Goal: Task Accomplishment & Management: Use online tool/utility

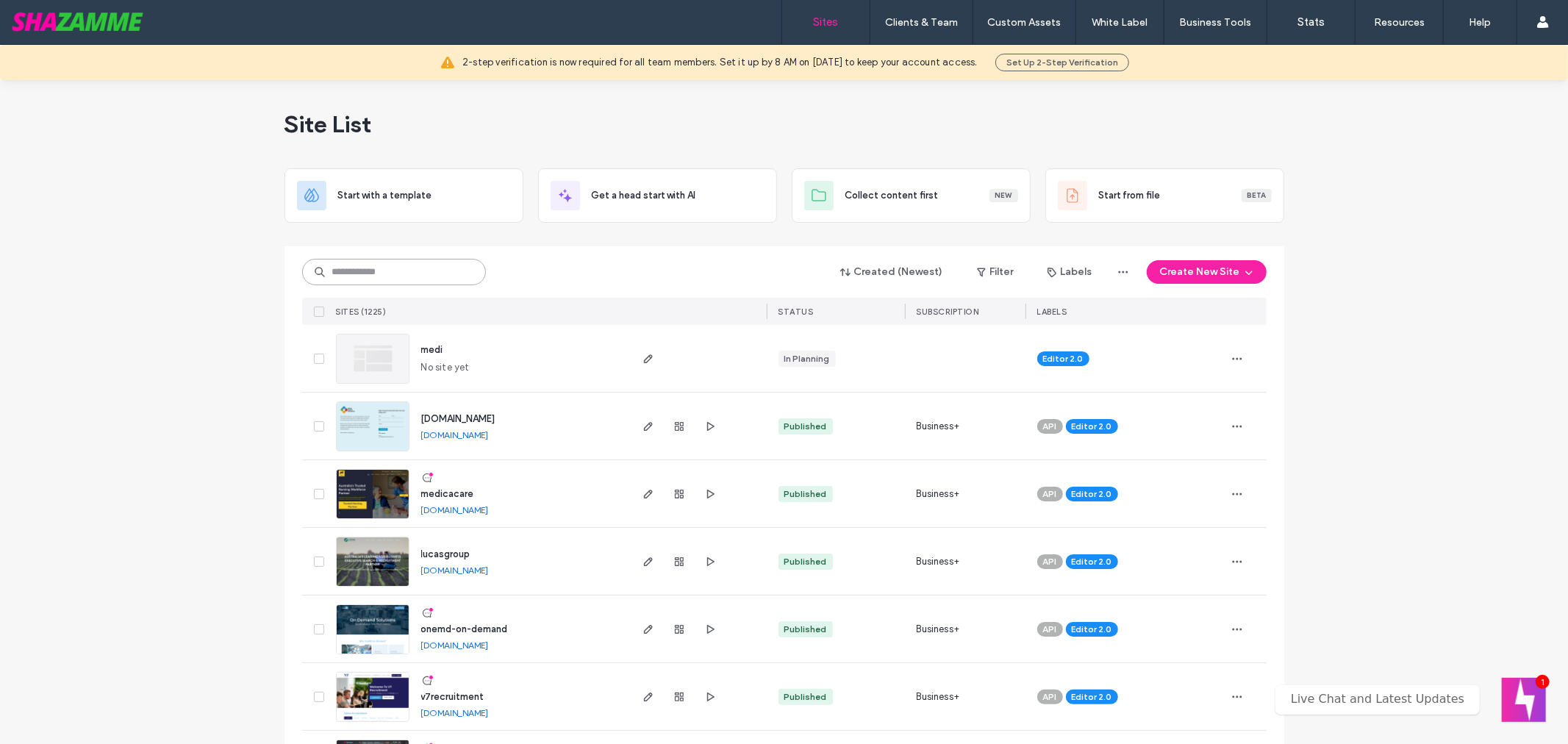
click at [409, 270] on input at bounding box center [393, 272] width 184 height 27
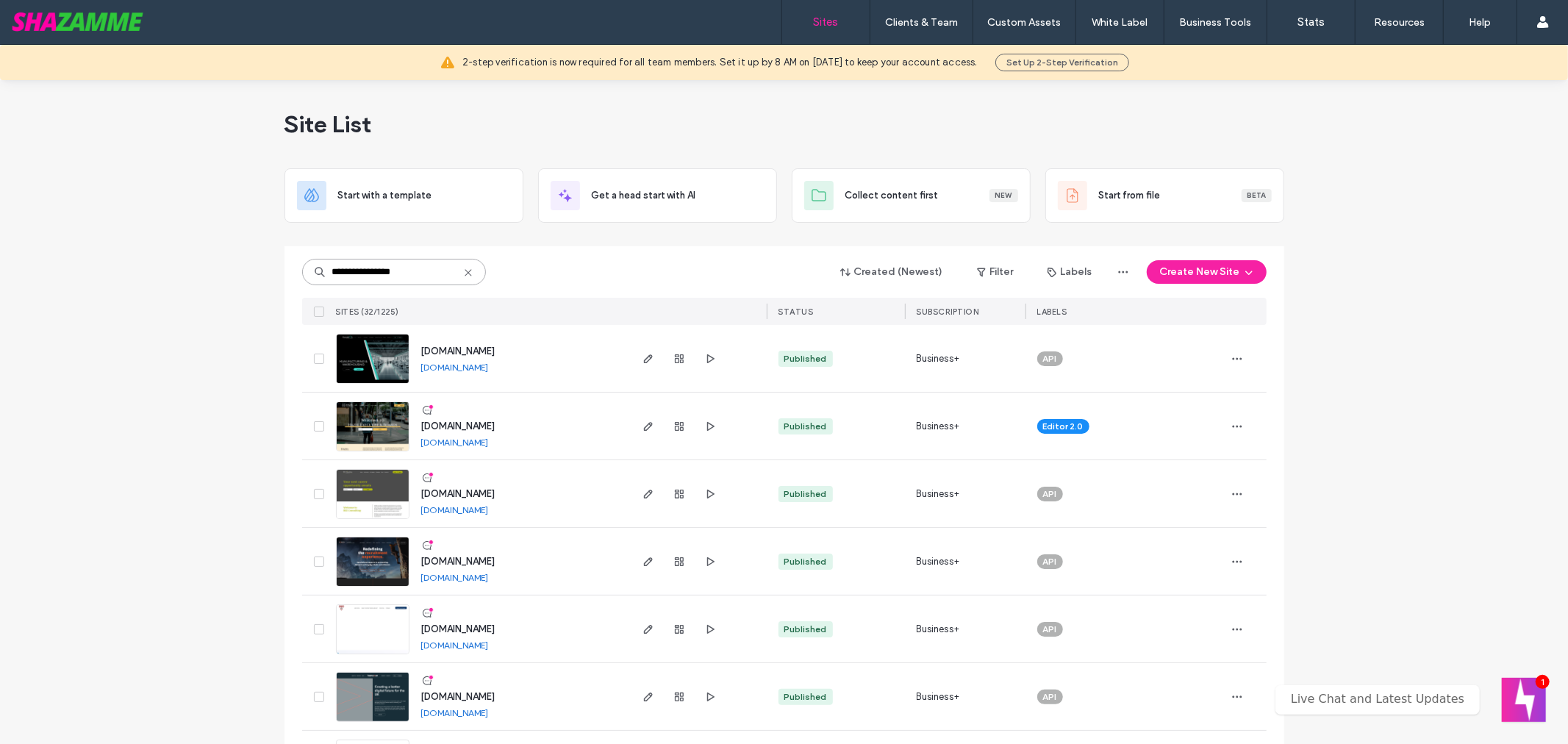
type input "**********"
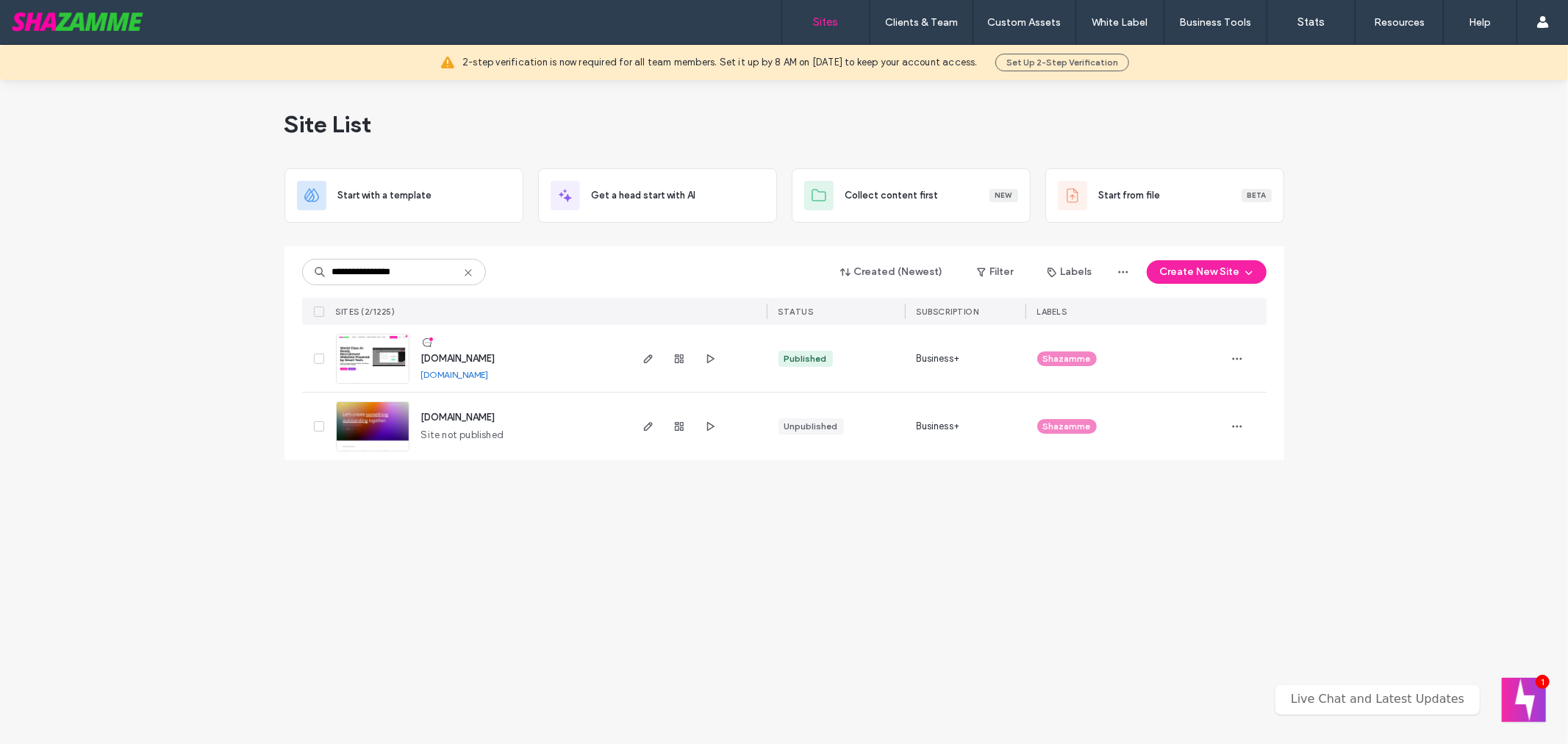
click at [377, 361] on img at bounding box center [372, 384] width 72 height 100
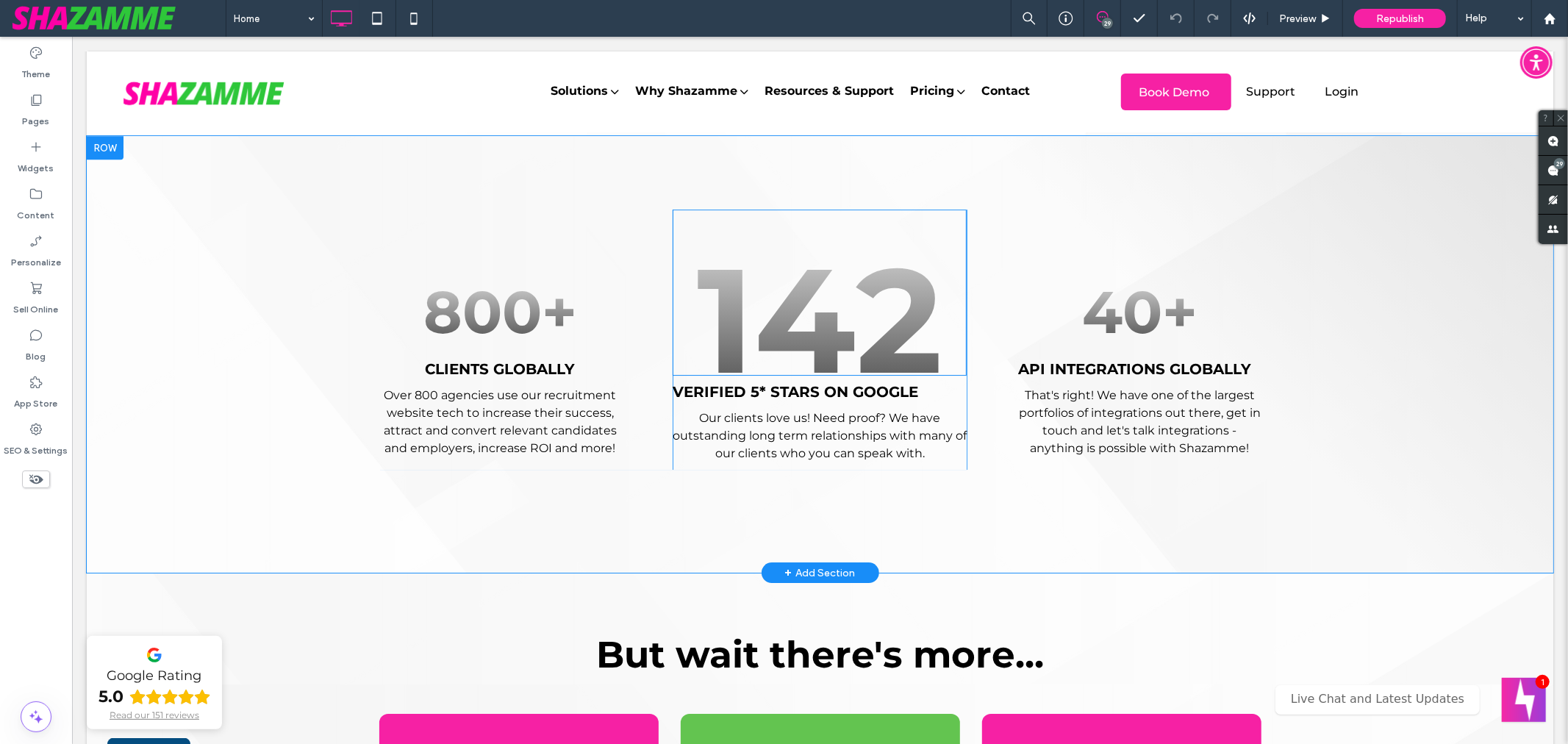
click at [827, 321] on span at bounding box center [821, 292] width 301 height 180
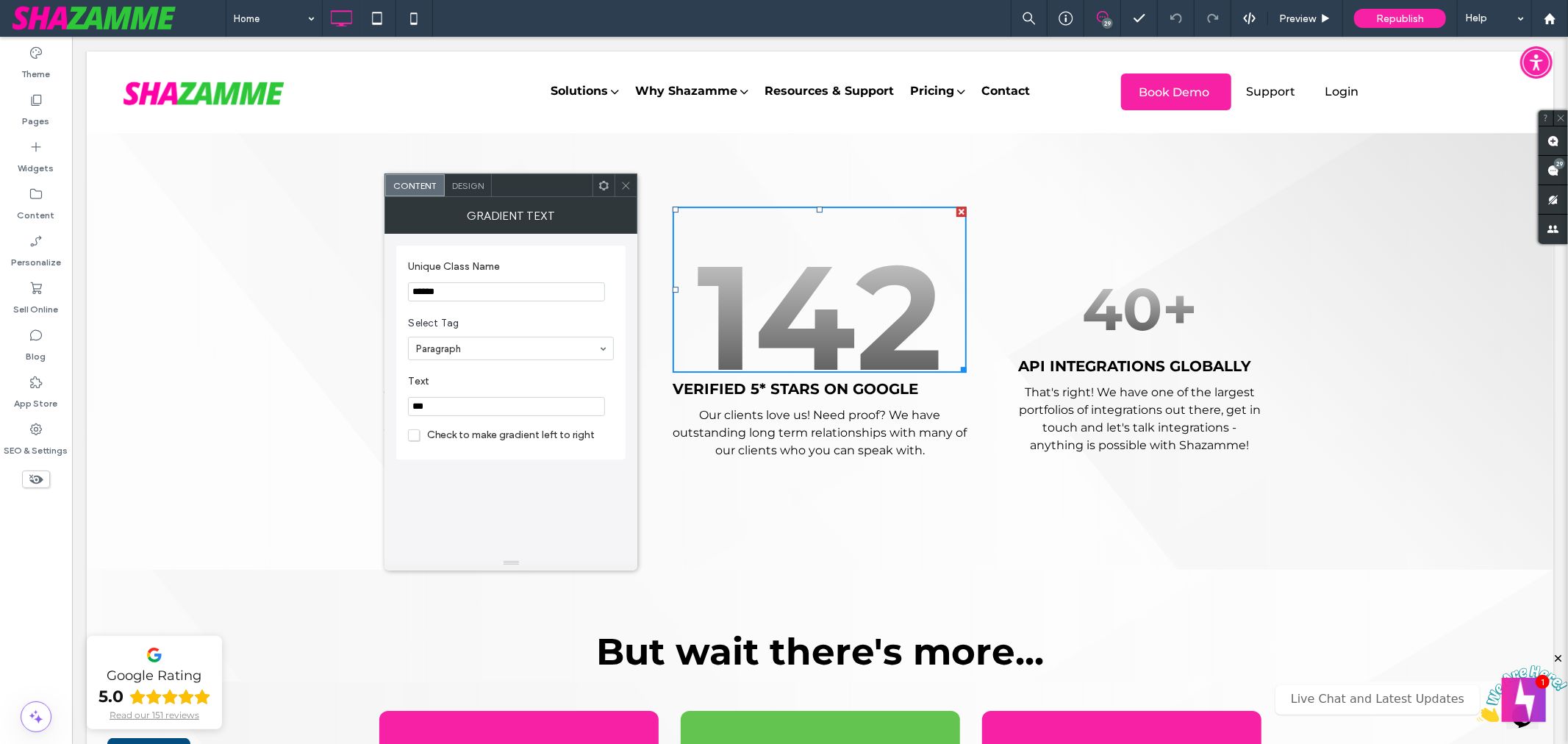
click at [455, 408] on input "***" at bounding box center [507, 407] width 197 height 19
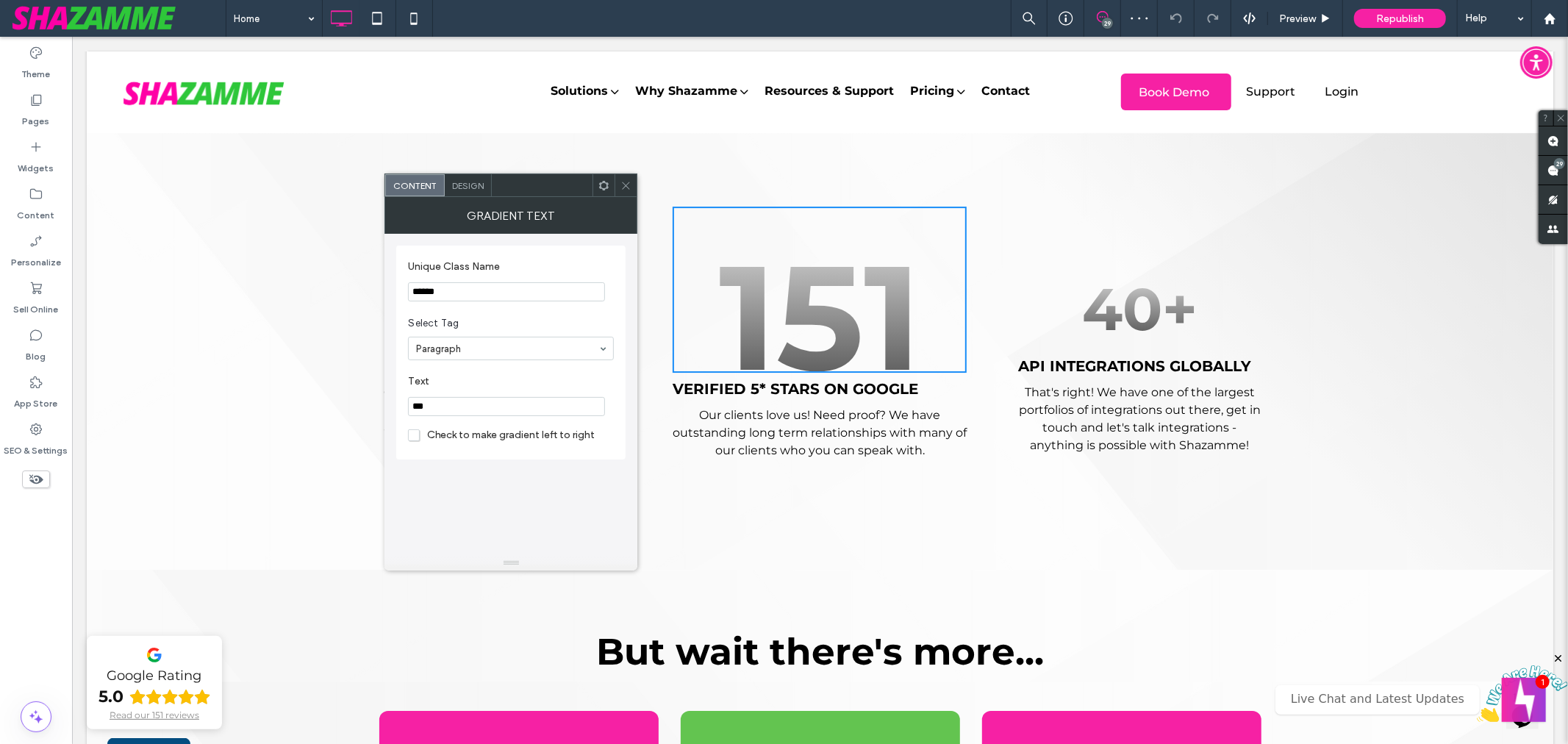
type input "***"
click at [537, 504] on div "Unique Class Name ****** Select Tag Paragraph Text *** Check to make gradient l…" at bounding box center [511, 395] width 229 height 322
click at [761, 518] on div "800+ CLIENTS GLOBALLY Over 800 agencies use our recruitment website tech to inc…" at bounding box center [819, 351] width 1466 height 437
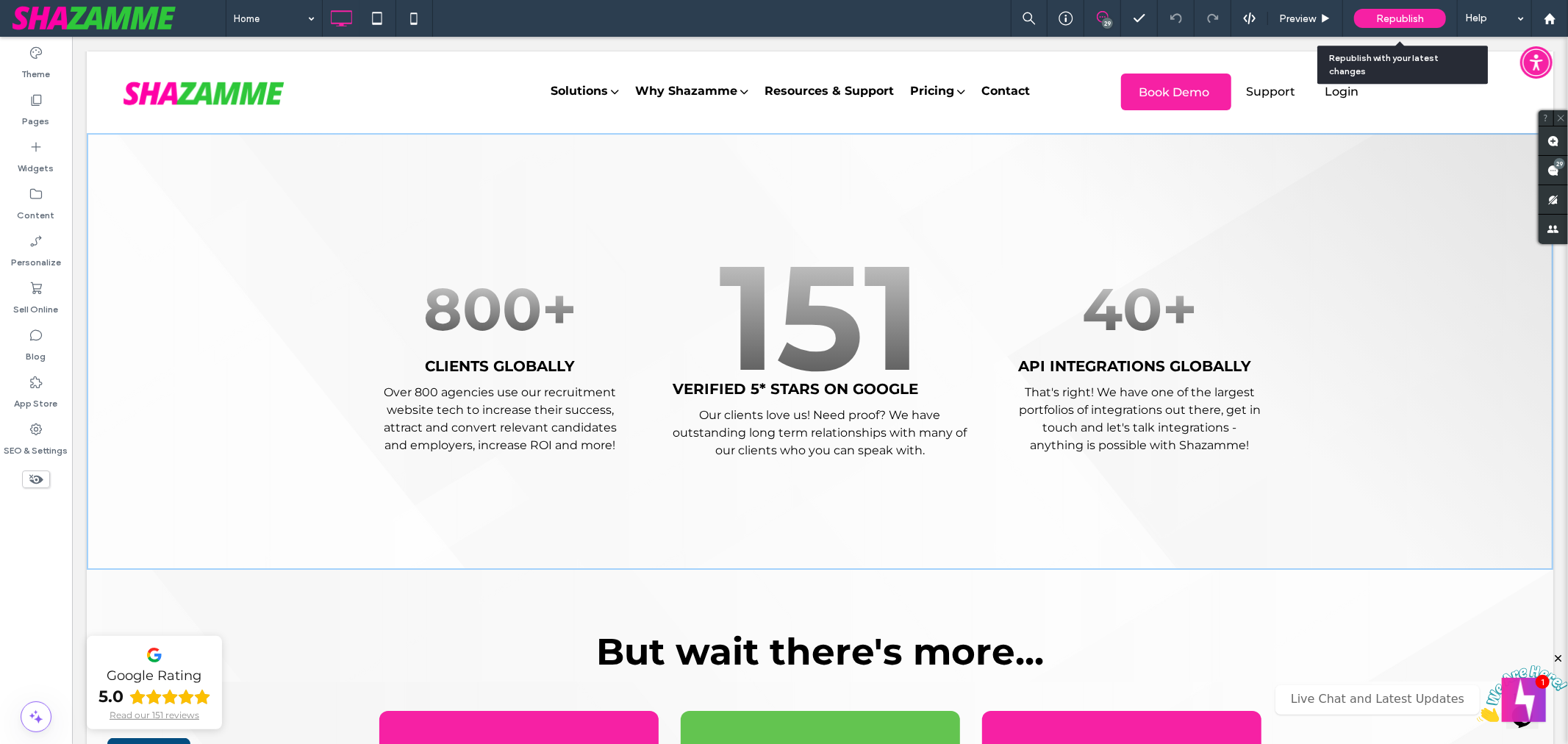
click at [1404, 17] on span "Republish" at bounding box center [1399, 19] width 48 height 13
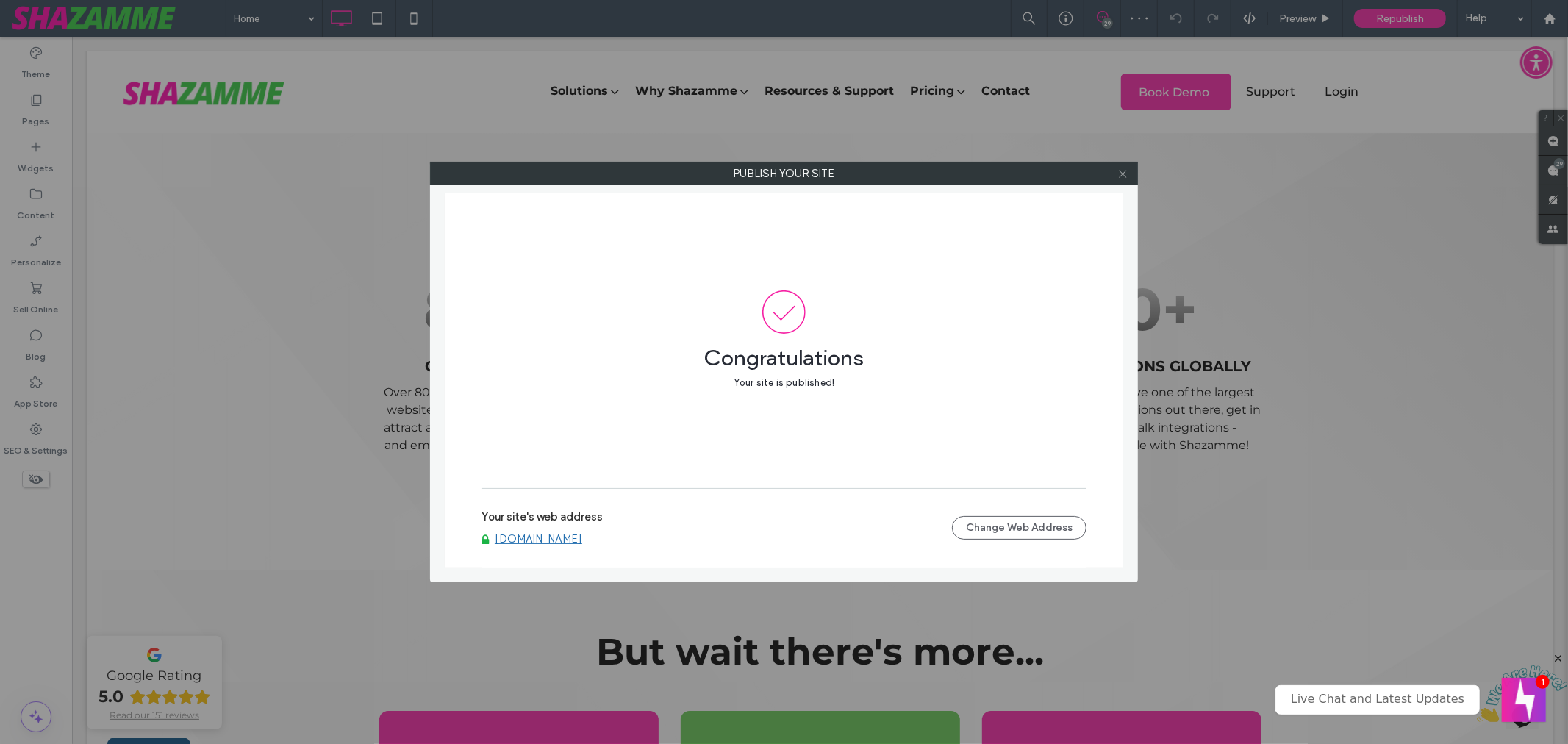
click at [1119, 171] on icon at bounding box center [1123, 174] width 11 height 11
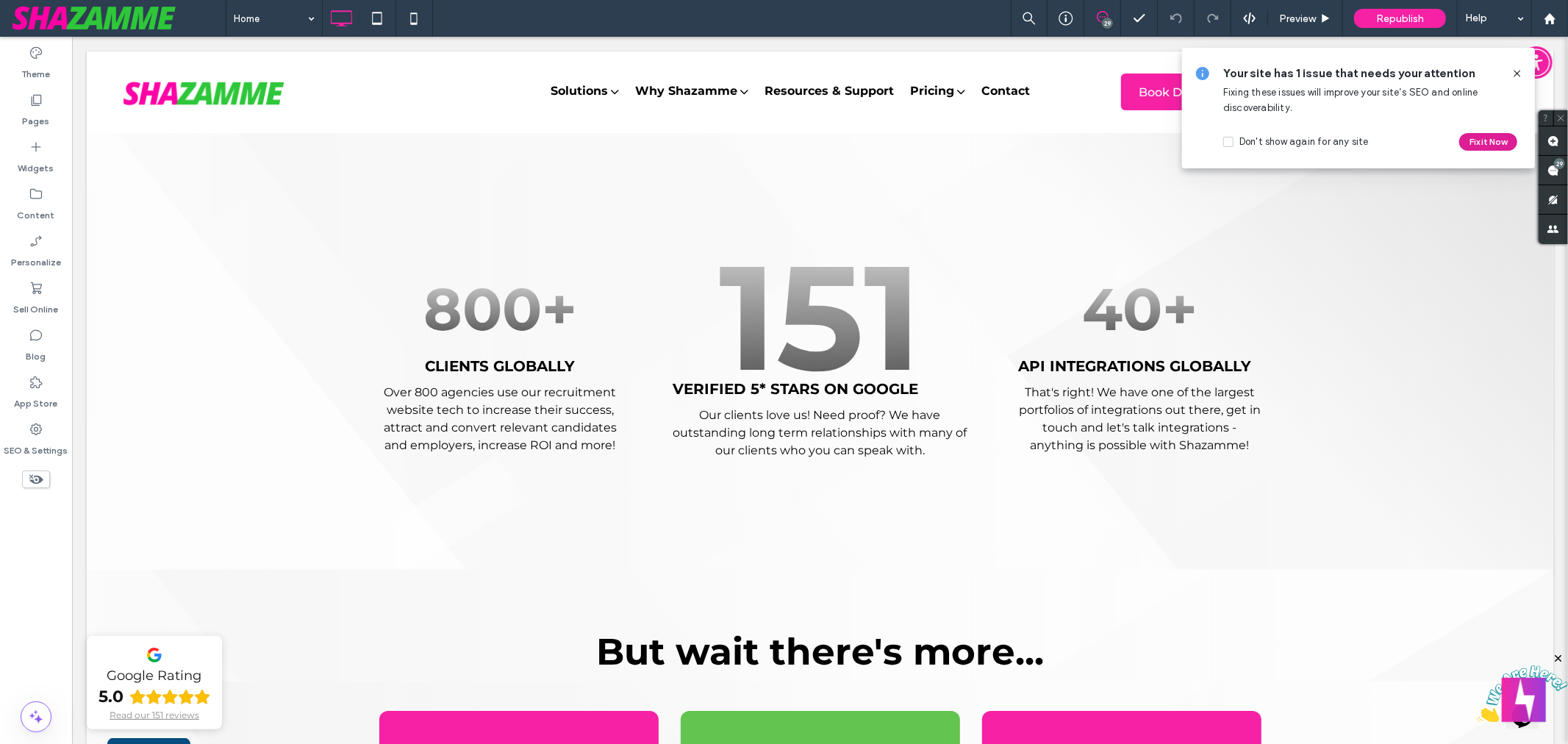
click at [1488, 141] on button "Fix it Now" at bounding box center [1488, 142] width 58 height 17
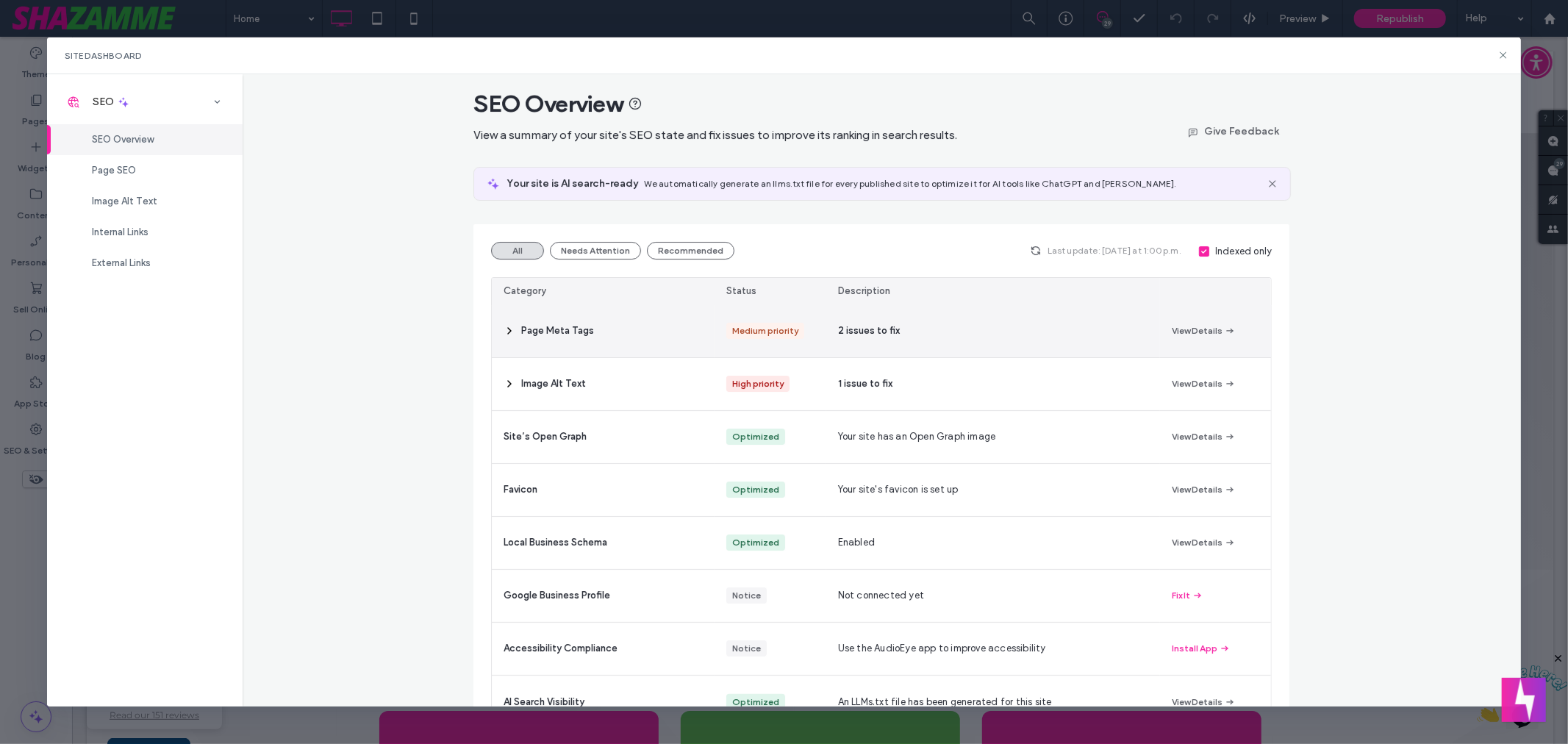
scroll to position [13, 0]
click at [849, 332] on span "2 issues to fix" at bounding box center [869, 327] width 61 height 15
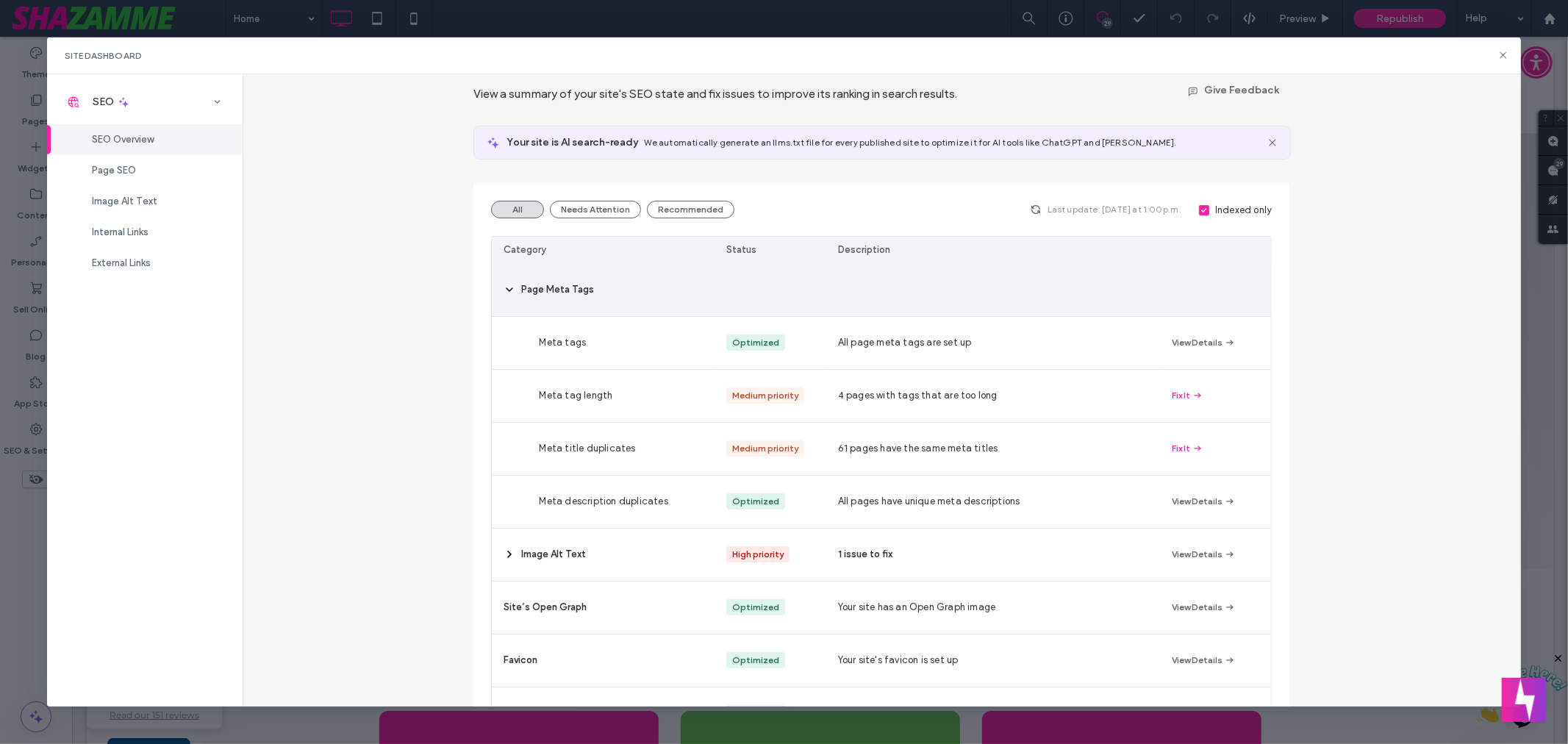
scroll to position [85, 0]
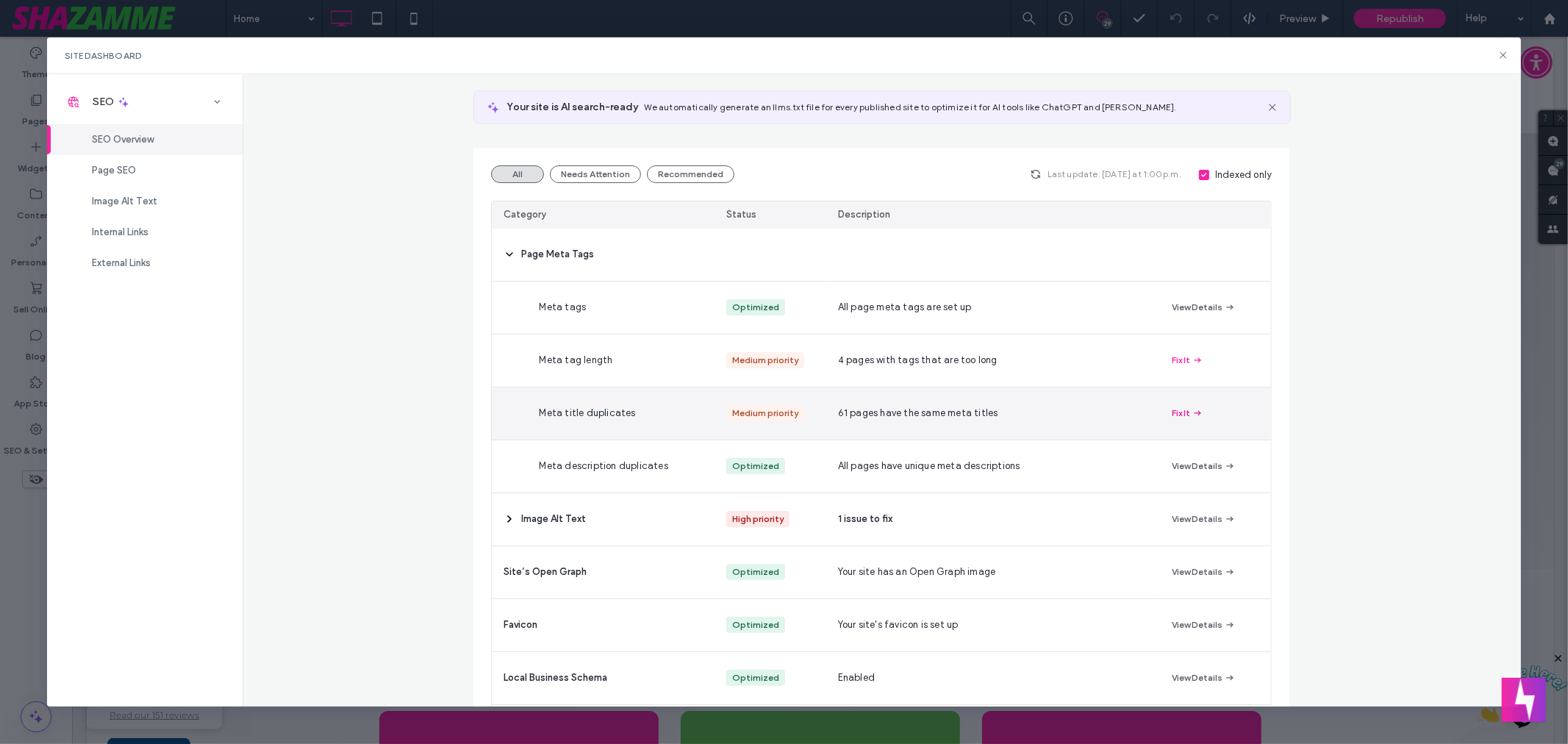
click at [1182, 411] on button "Fix It" at bounding box center [1187, 413] width 32 height 17
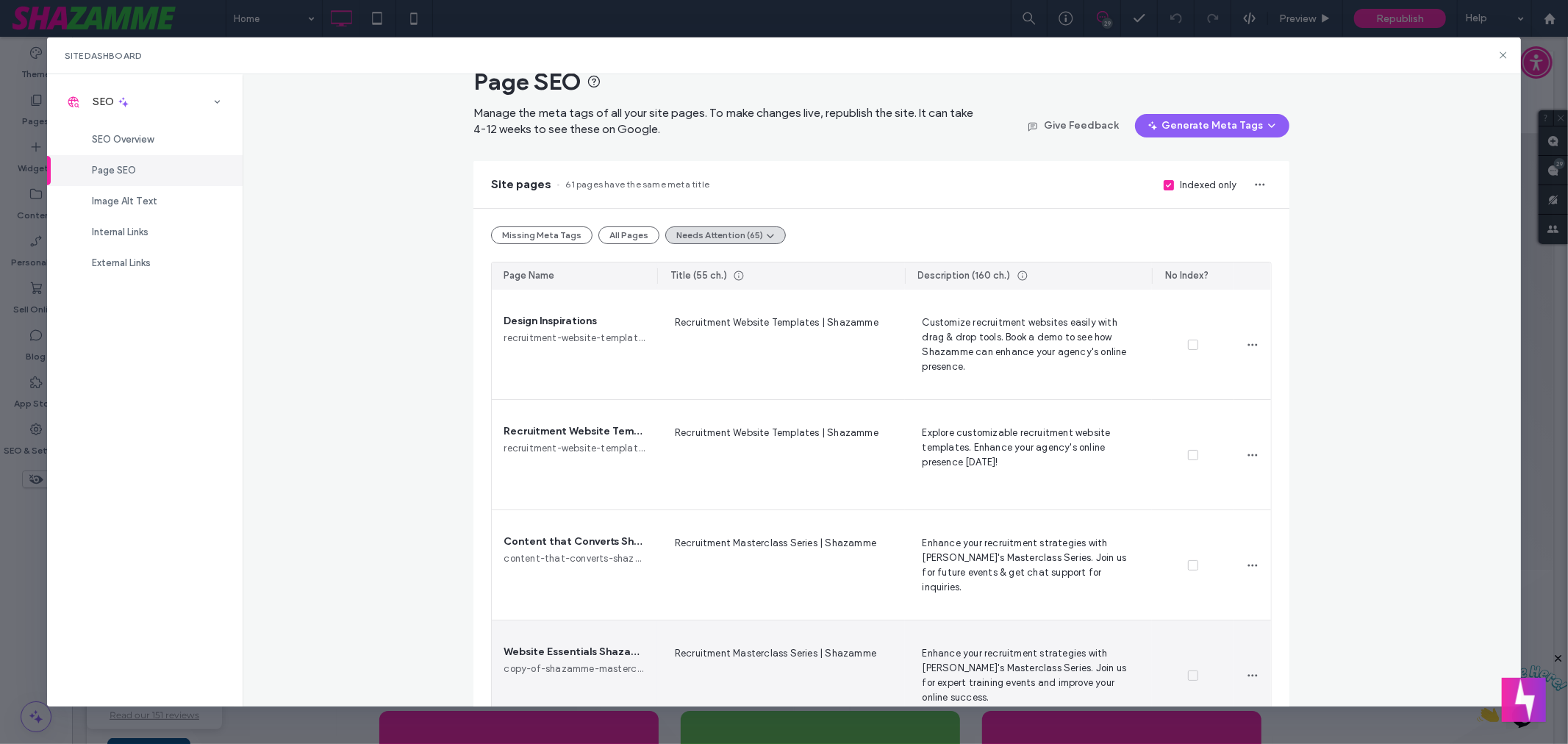
scroll to position [0, 0]
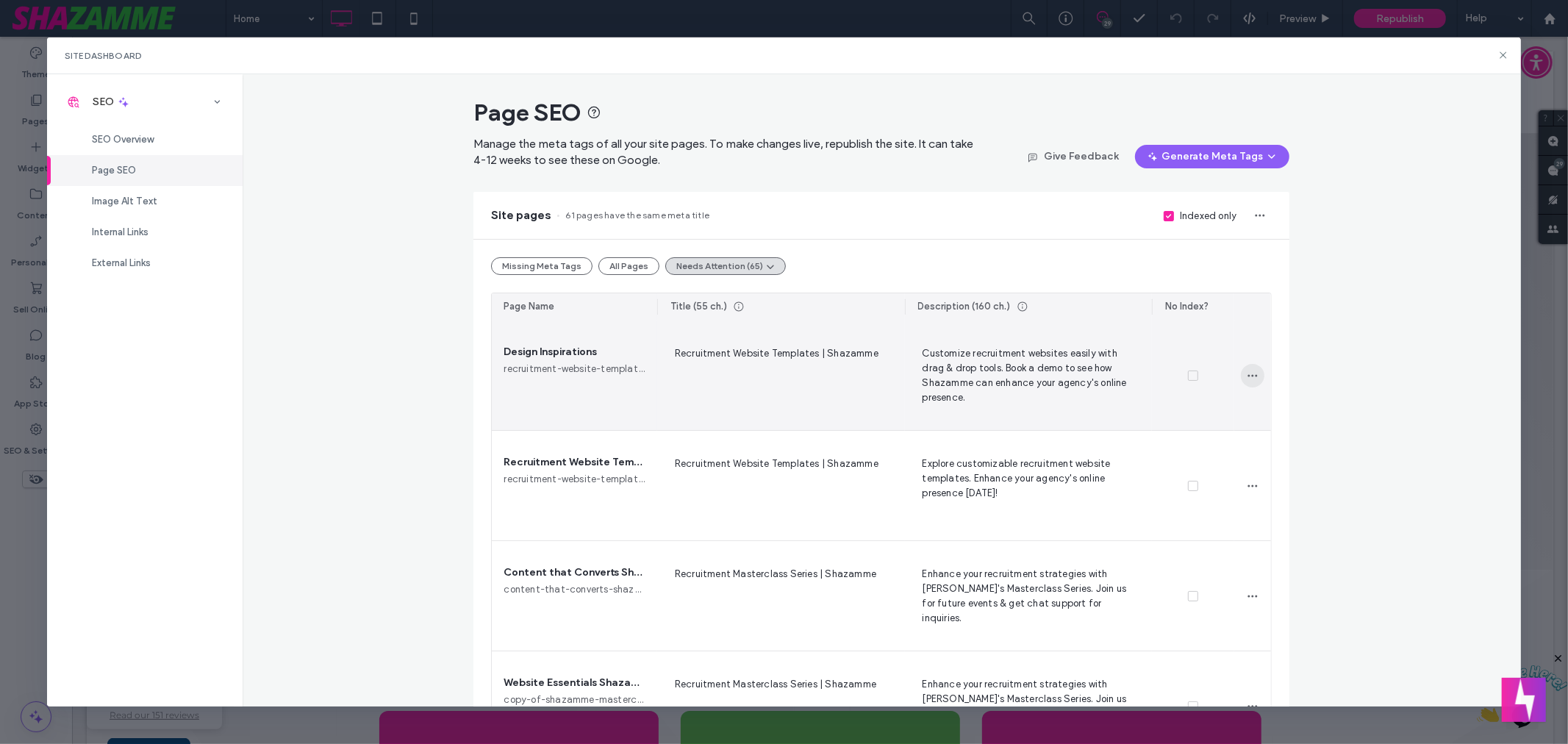
click at [1247, 378] on icon "button" at bounding box center [1252, 375] width 12 height 12
click at [1035, 337] on div "Customize recruitment websites easily with drag & drop tools. Book a demo to se…" at bounding box center [1028, 375] width 247 height 110
click at [842, 354] on span "Recruitment Website Templates | Shazamme" at bounding box center [781, 375] width 225 height 60
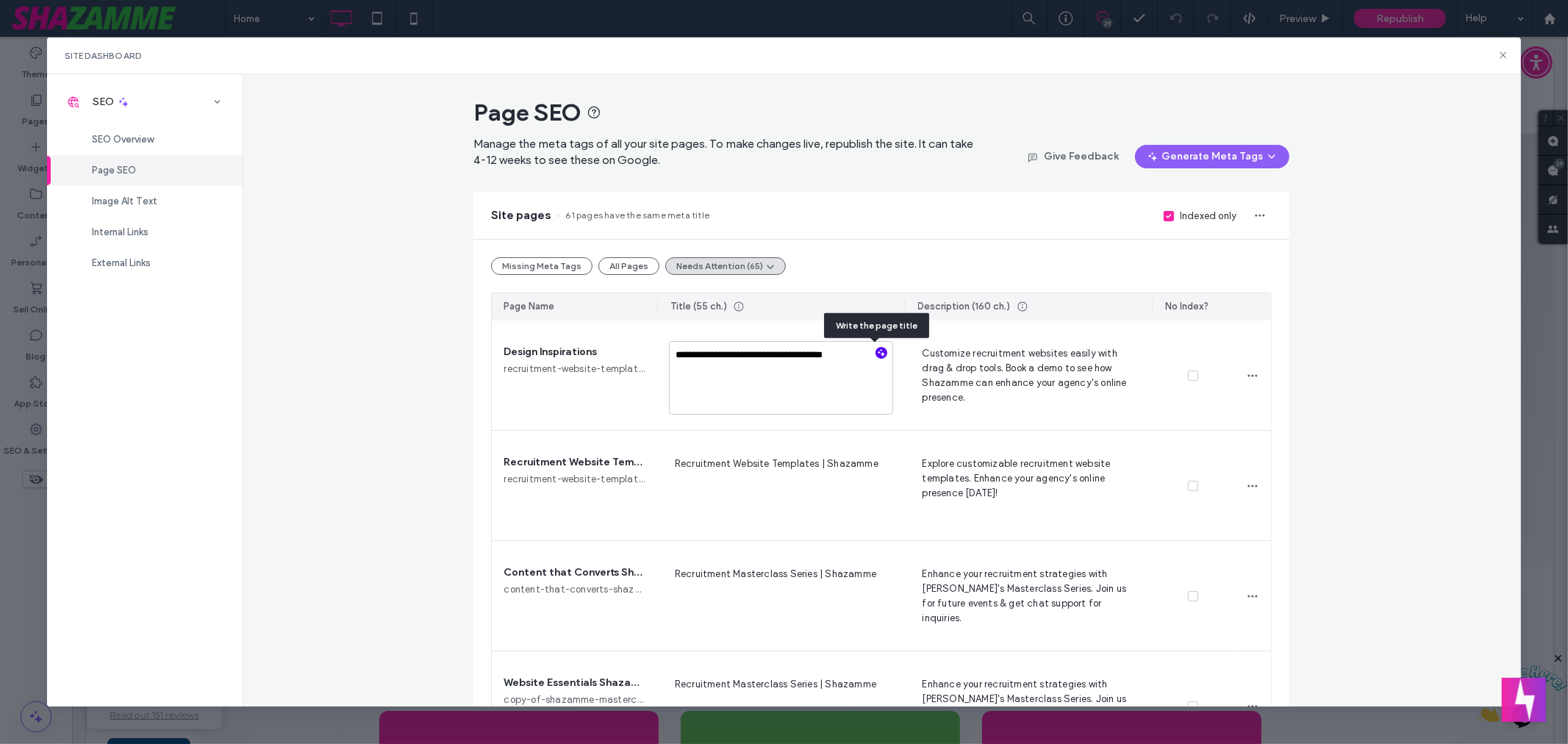
click at [876, 352] on icon "button" at bounding box center [881, 352] width 10 height 10
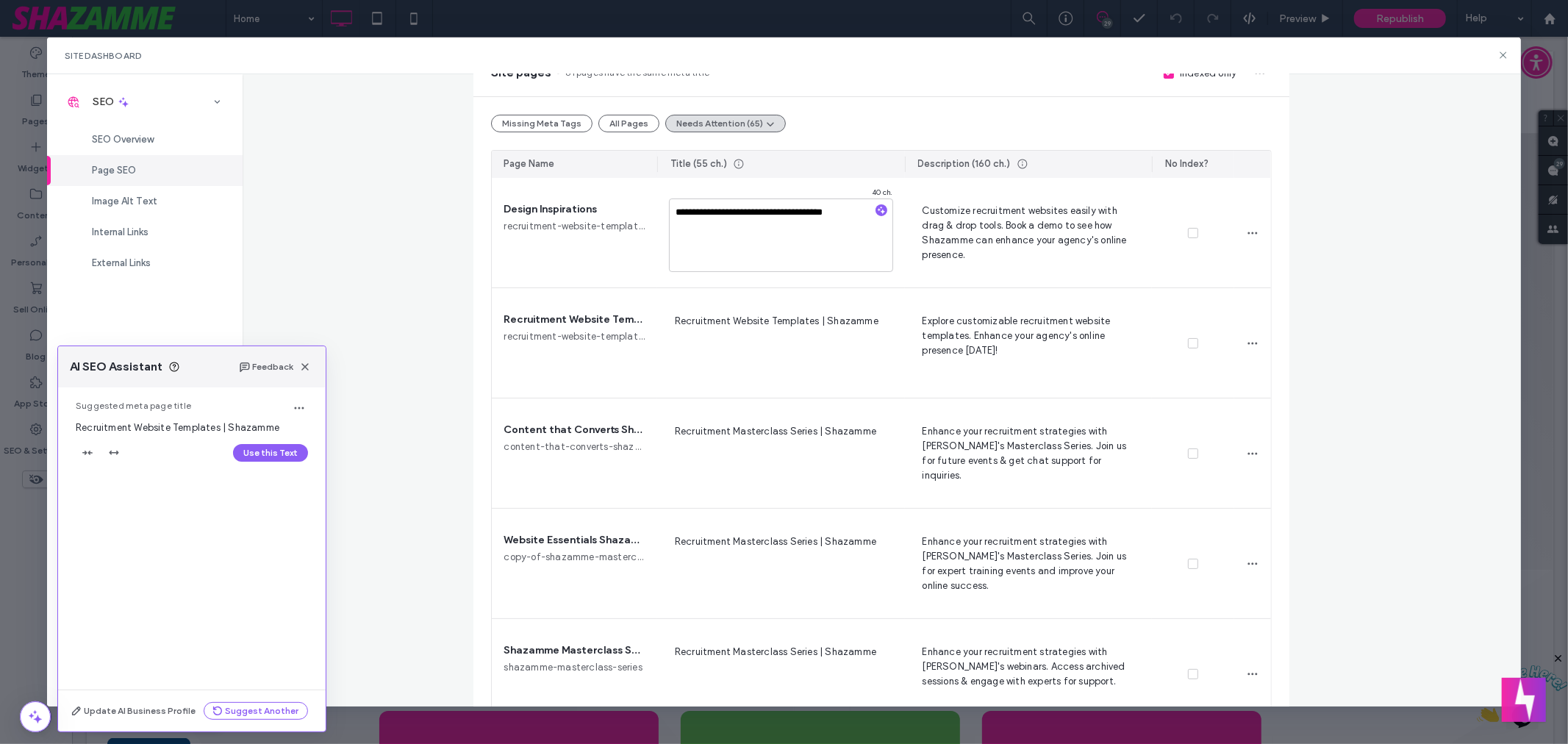
scroll to position [144, 0]
click at [299, 406] on icon "button" at bounding box center [299, 407] width 12 height 12
click at [156, 460] on div "Use this Text" at bounding box center [191, 453] width 232 height 24
click at [278, 707] on button "Suggest Another" at bounding box center [255, 711] width 104 height 17
click at [303, 369] on icon "button" at bounding box center [305, 366] width 12 height 12
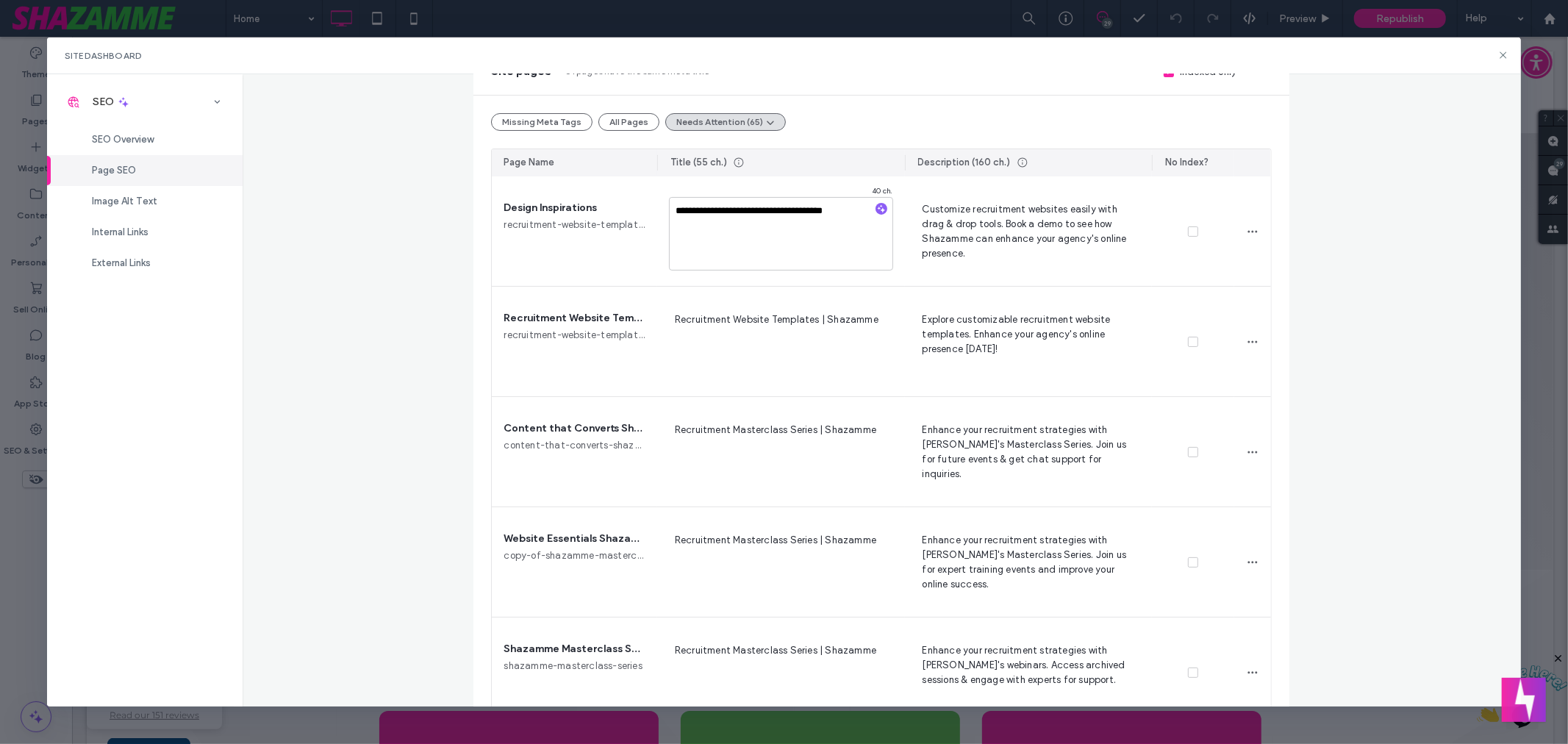
click at [1404, 192] on div "**********" at bounding box center [882, 390] width 1278 height 633
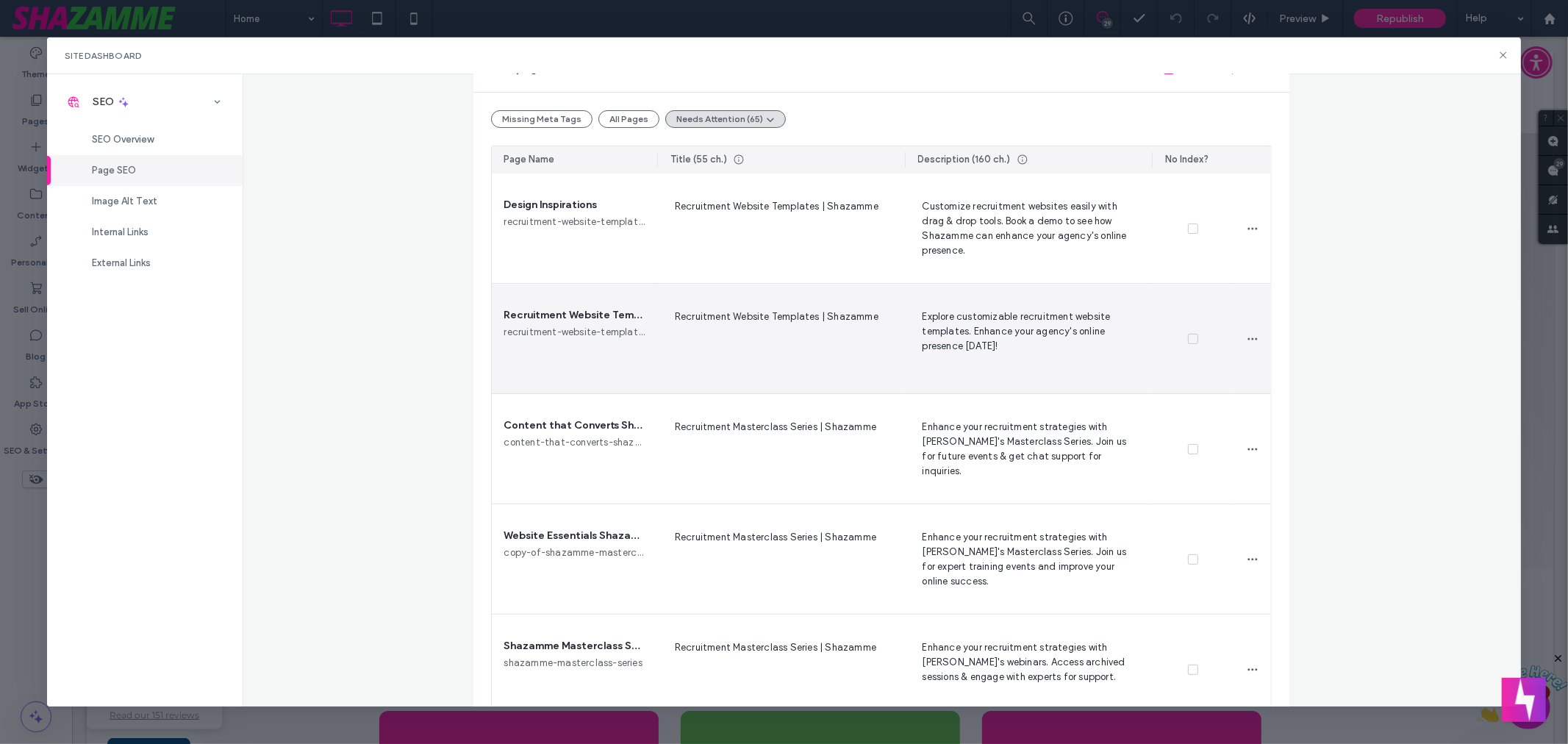
scroll to position [145, 0]
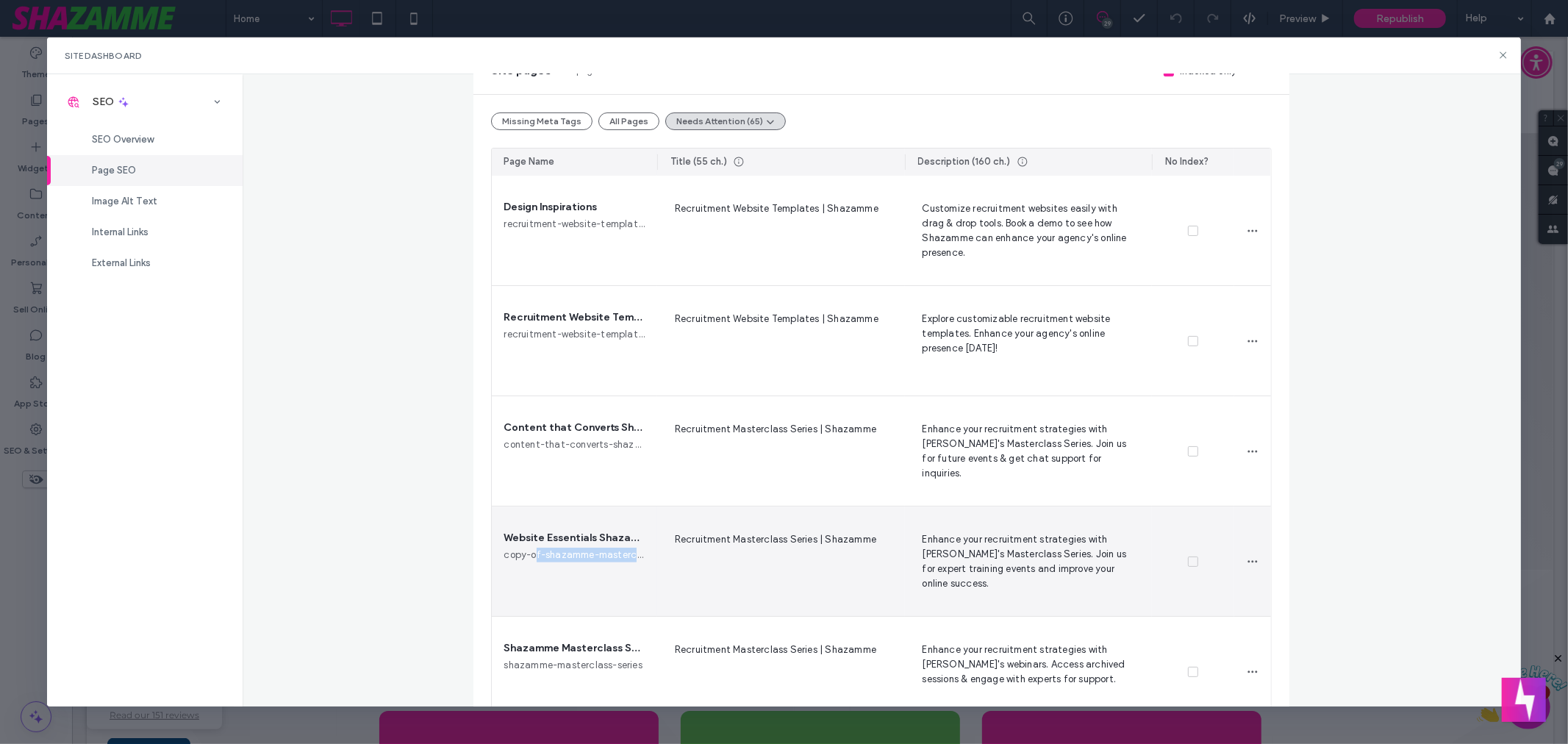
drag, startPoint x: 530, startPoint y: 555, endPoint x: 629, endPoint y: 558, distance: 99.0
click at [629, 558] on span "copy-of-shazamme-masterclass-series" at bounding box center [574, 555] width 141 height 15
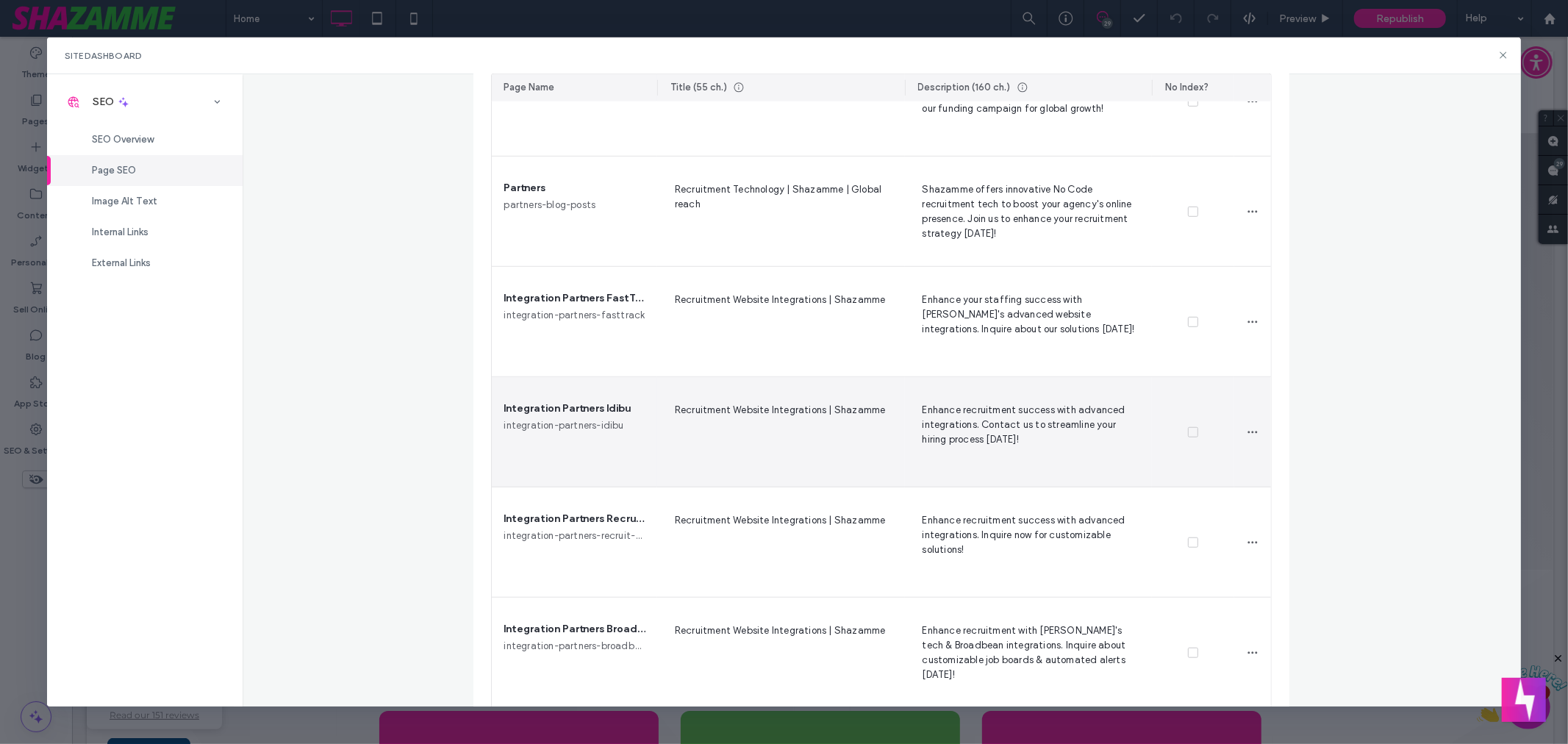
scroll to position [843, 0]
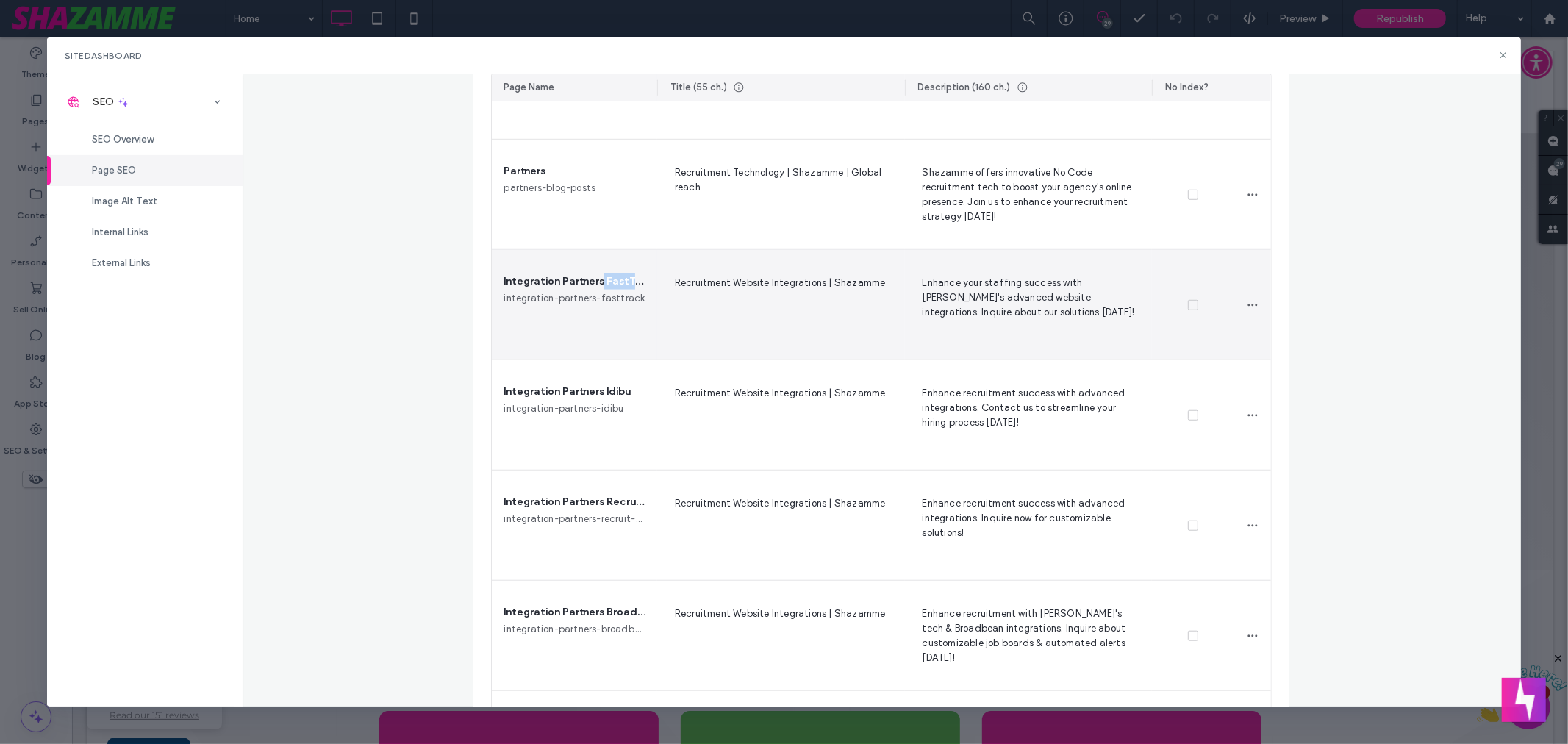
drag, startPoint x: 595, startPoint y: 280, endPoint x: 627, endPoint y: 281, distance: 32.0
click at [627, 281] on span "Integration Partners FastTrack" at bounding box center [574, 281] width 141 height 17
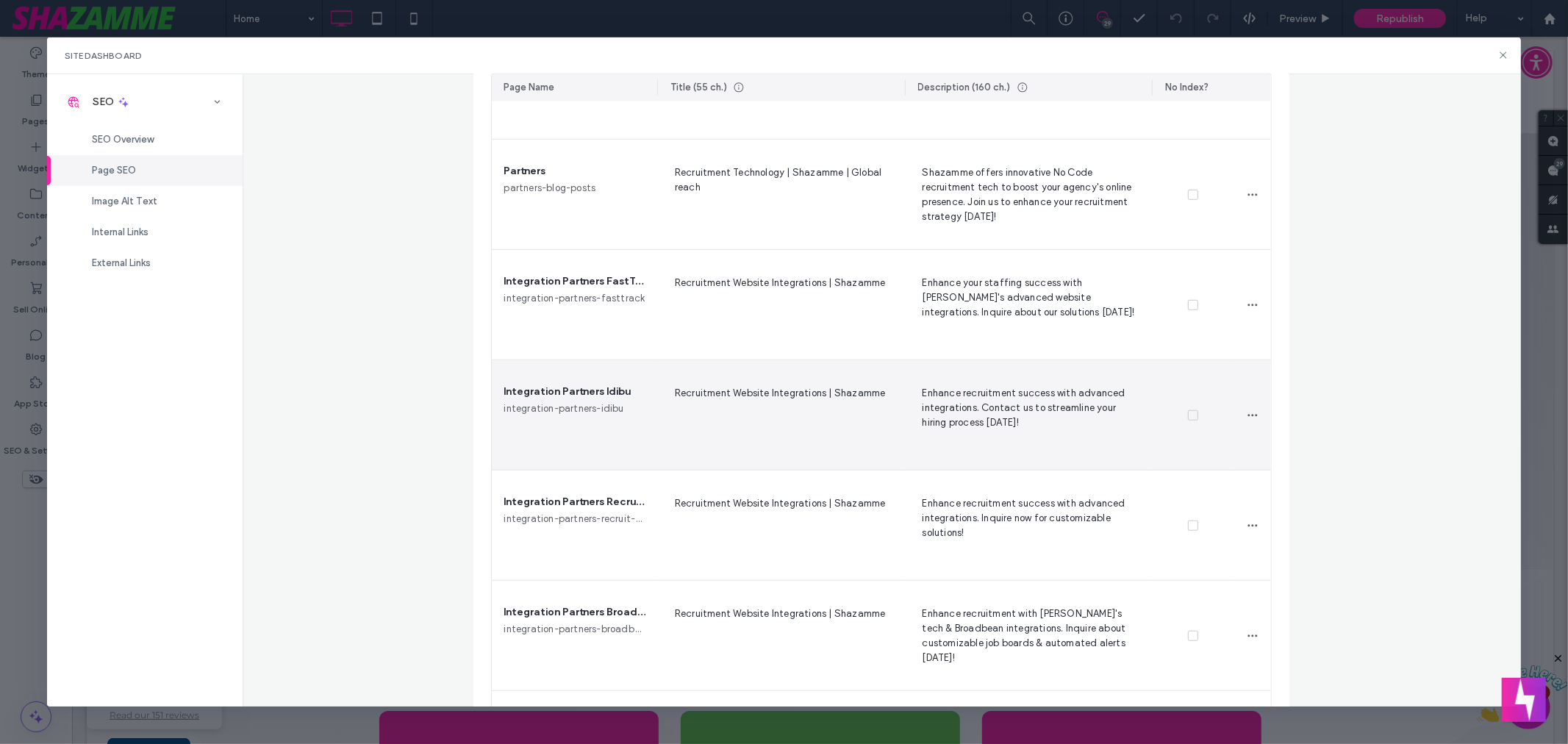
click at [582, 400] on div "Integration Partners Idibu integration-partners-idibu" at bounding box center [574, 415] width 165 height 110
drag, startPoint x: 585, startPoint y: 392, endPoint x: 664, endPoint y: 391, distance: 79.0
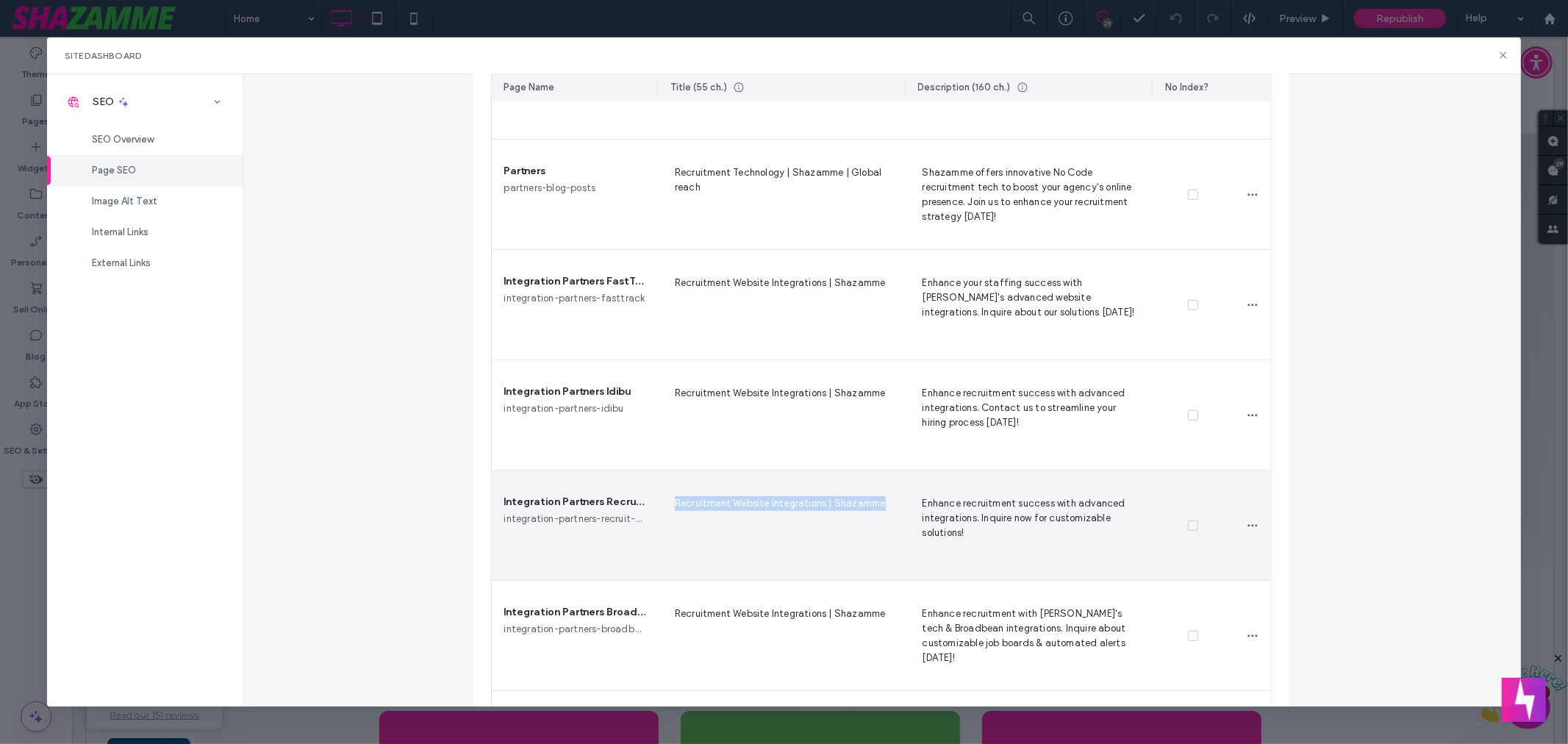
drag, startPoint x: 664, startPoint y: 503, endPoint x: 874, endPoint y: 504, distance: 210.0
click at [874, 504] on span "Recruitment Website Integrations | Shazamme" at bounding box center [781, 525] width 225 height 60
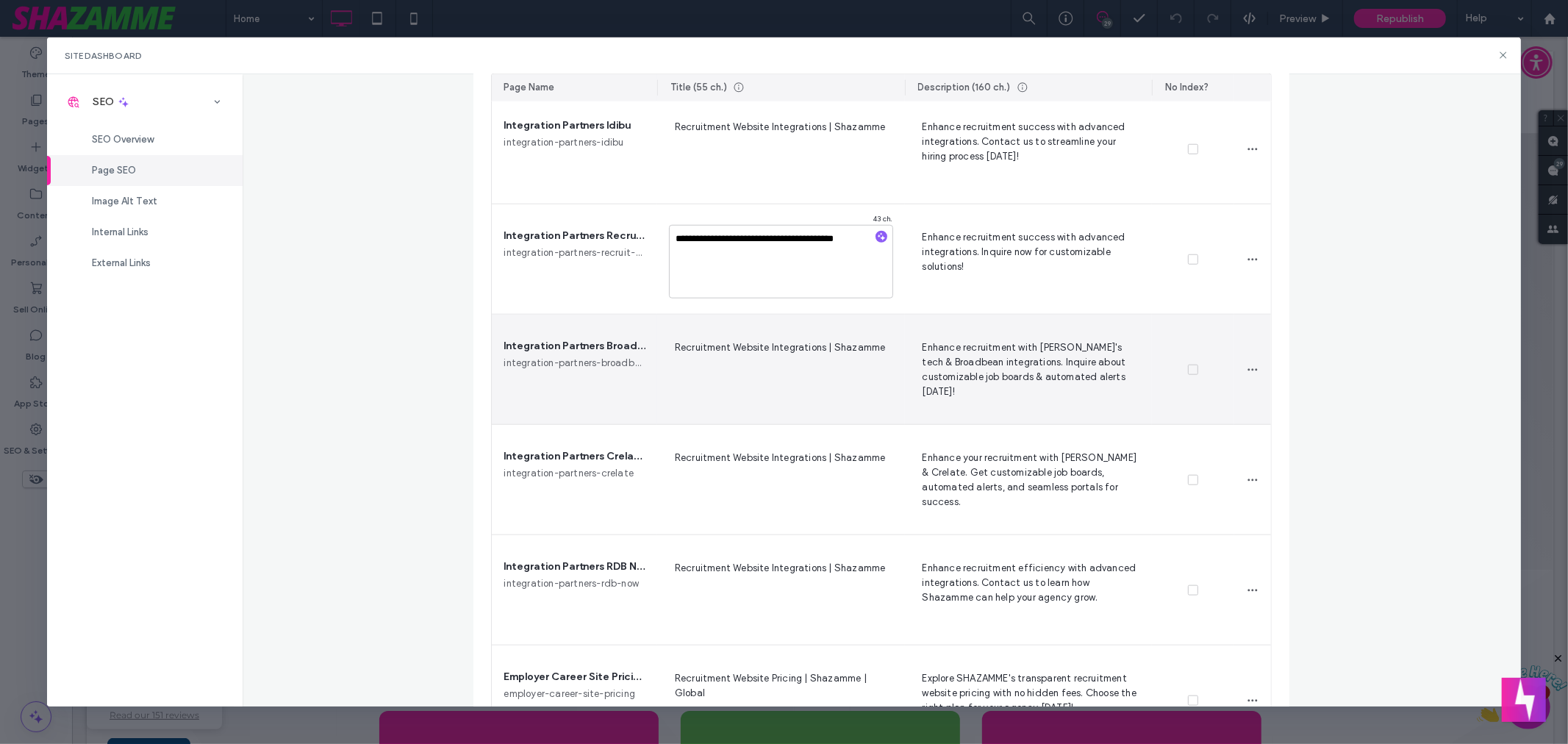
scroll to position [841, 0]
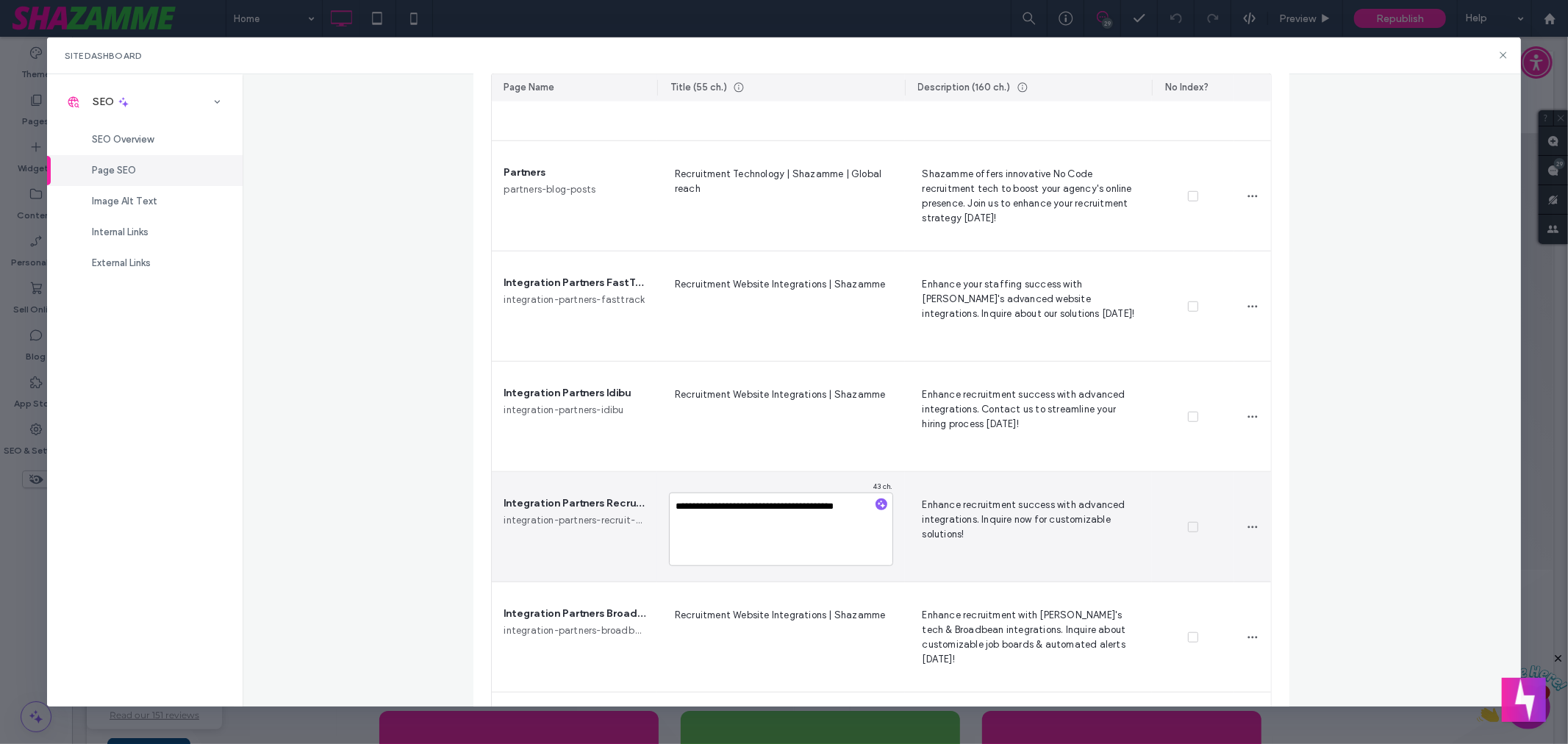
click at [1243, 482] on div at bounding box center [1252, 527] width 37 height 110
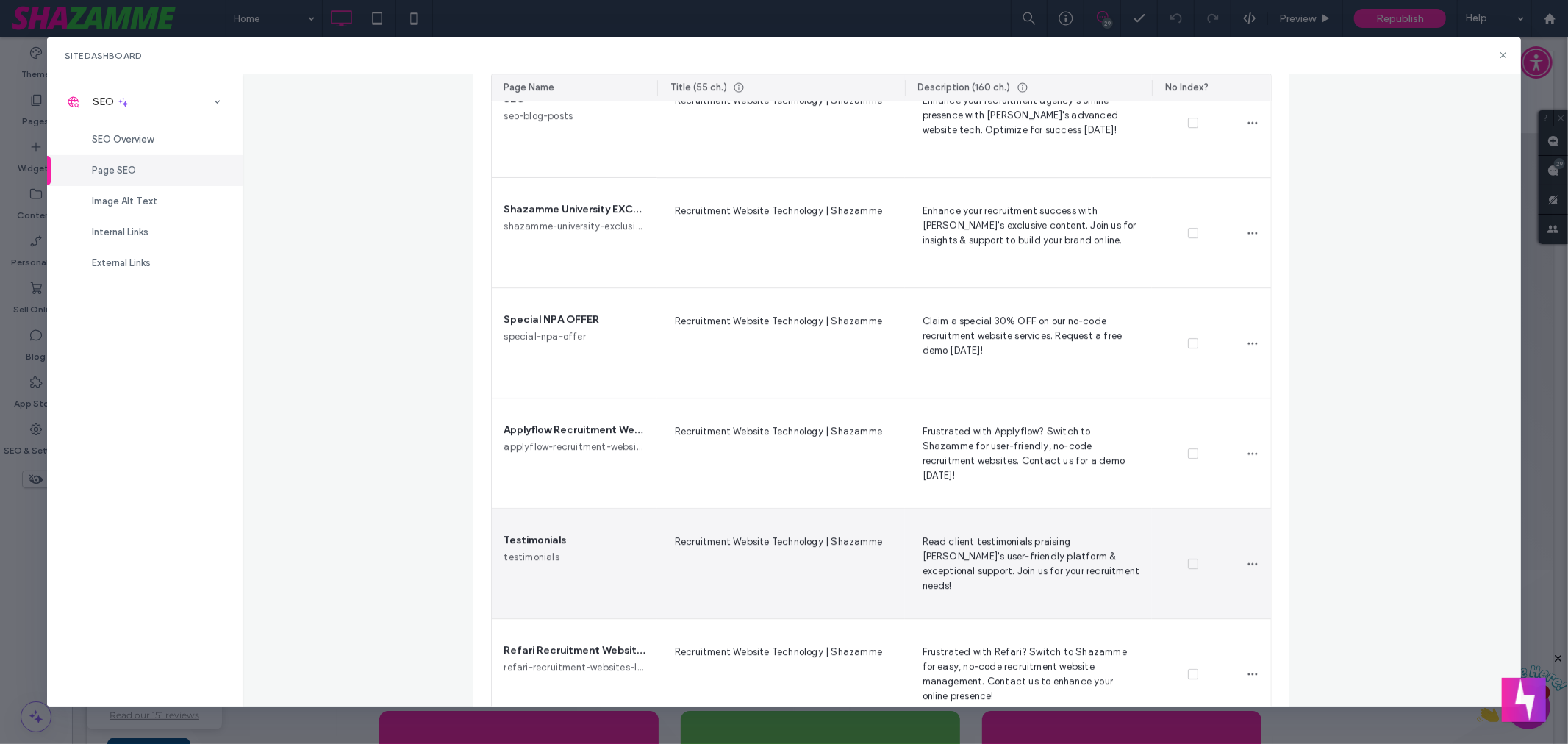
scroll to position [3894, 0]
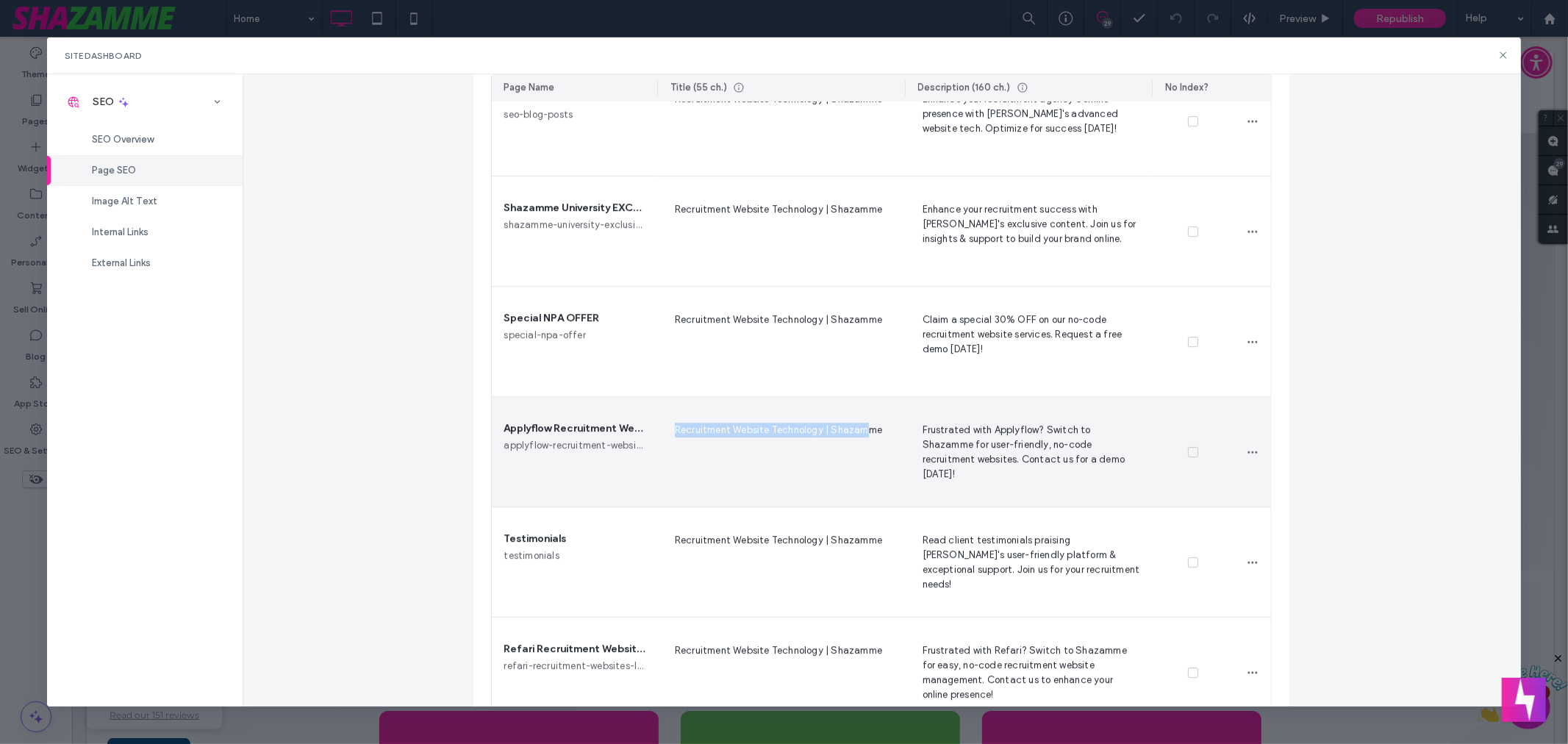
drag, startPoint x: 670, startPoint y: 430, endPoint x: 861, endPoint y: 430, distance: 191.0
click at [861, 430] on span "Recruitment Website Technology | Shazamme" at bounding box center [781, 452] width 225 height 60
click at [586, 406] on div "Applyflow Recruitment Websites letting you down? applyflow-recruitment-websites…" at bounding box center [574, 452] width 165 height 110
drag, startPoint x: 673, startPoint y: 428, endPoint x: 882, endPoint y: 429, distance: 209.0
click at [882, 429] on span "Recruitment Website Technology | Shazamme" at bounding box center [781, 452] width 225 height 60
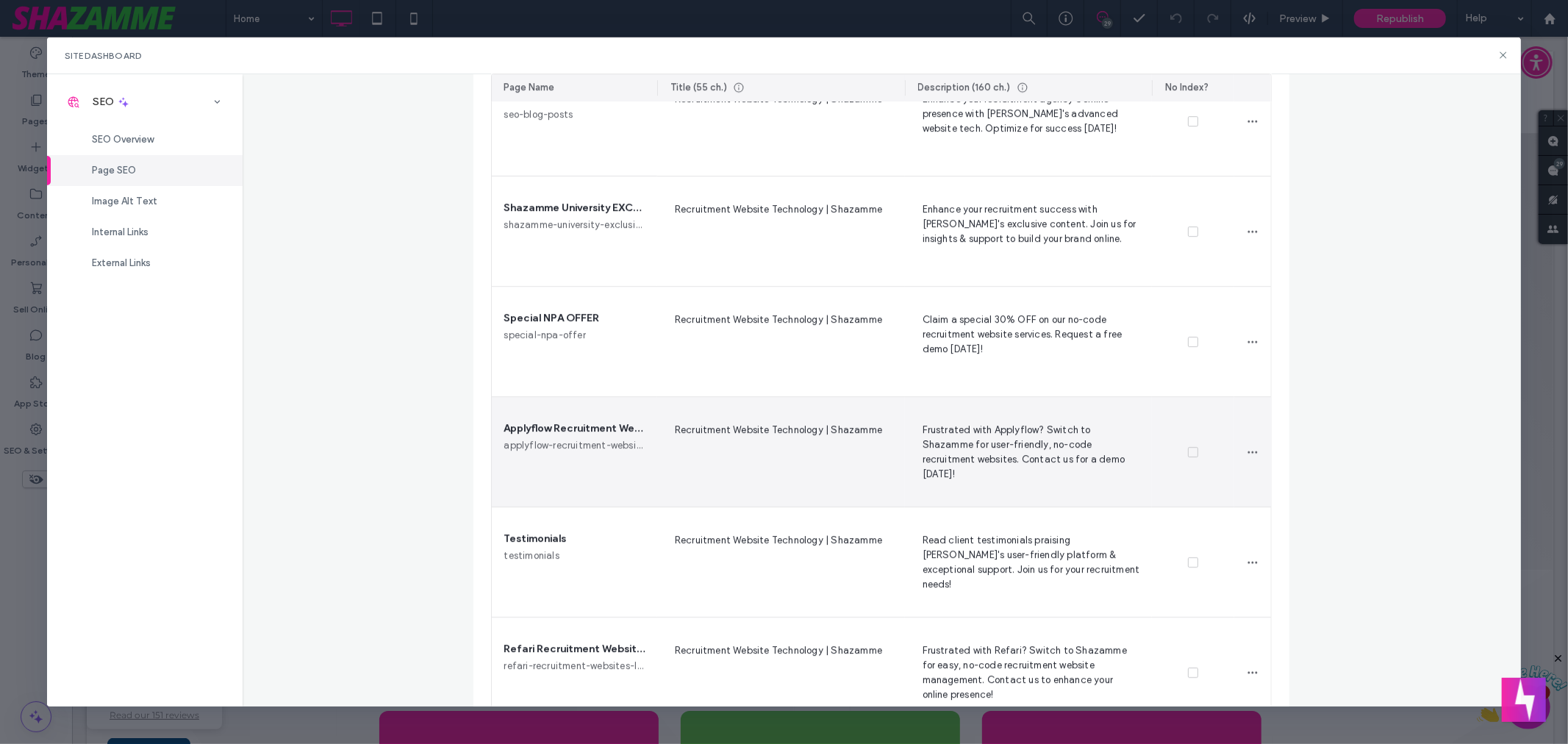
click at [759, 400] on div "Recruitment Website Technology | Shazamme" at bounding box center [781, 452] width 247 height 110
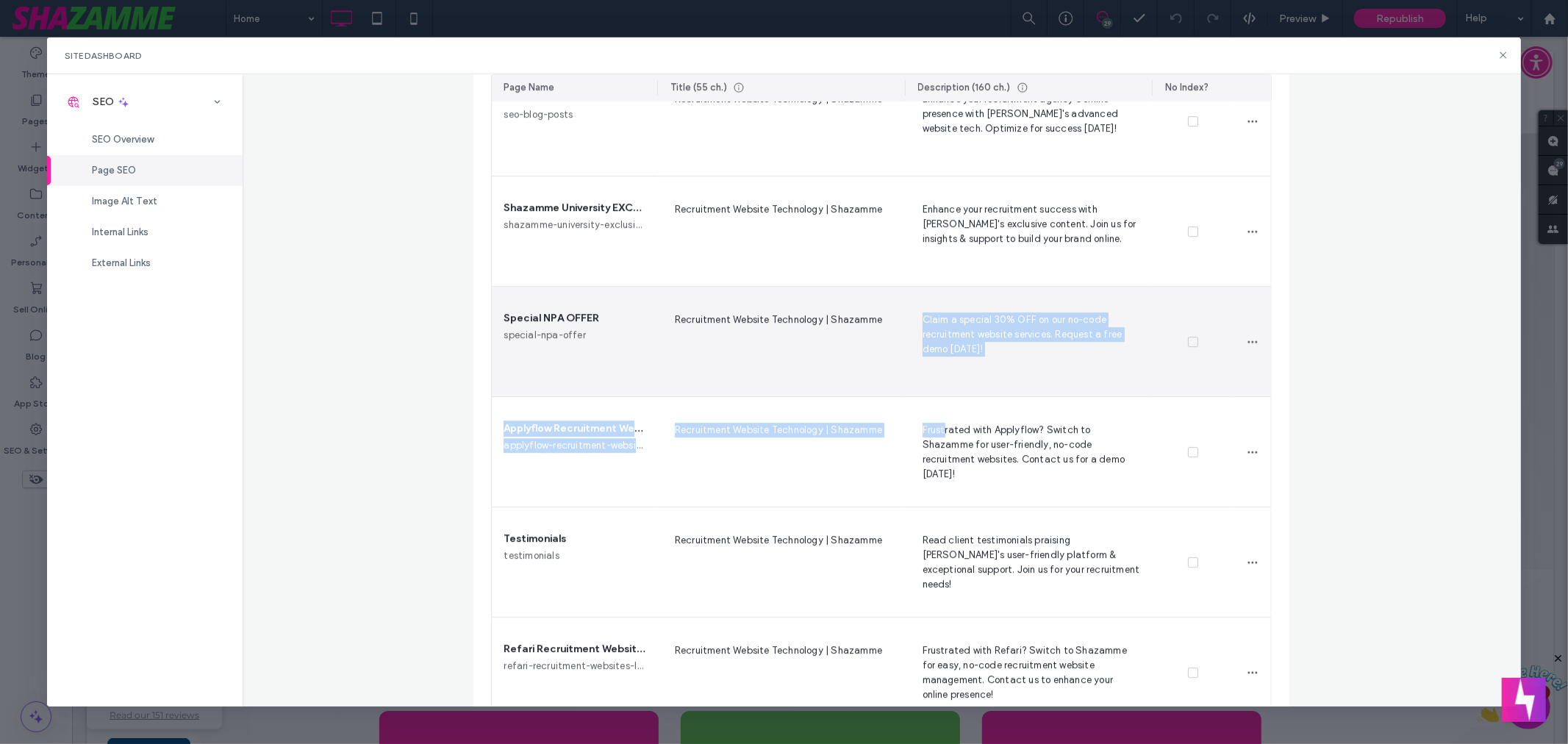
drag, startPoint x: 940, startPoint y: 433, endPoint x: 804, endPoint y: 324, distance: 174.3
click at [712, 385] on div "Recruitment Website Technology | Shazamme" at bounding box center [781, 341] width 247 height 110
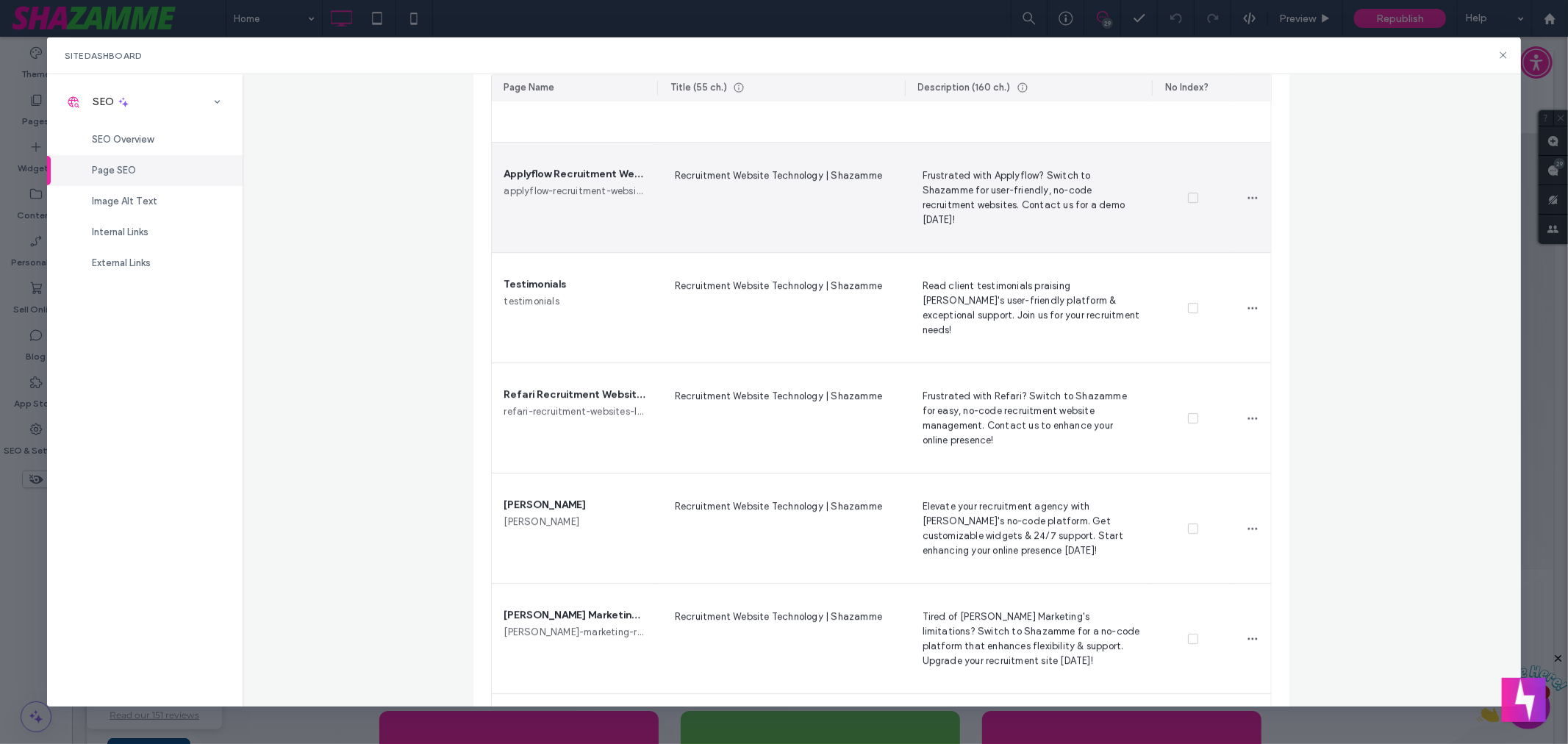
scroll to position [4150, 0]
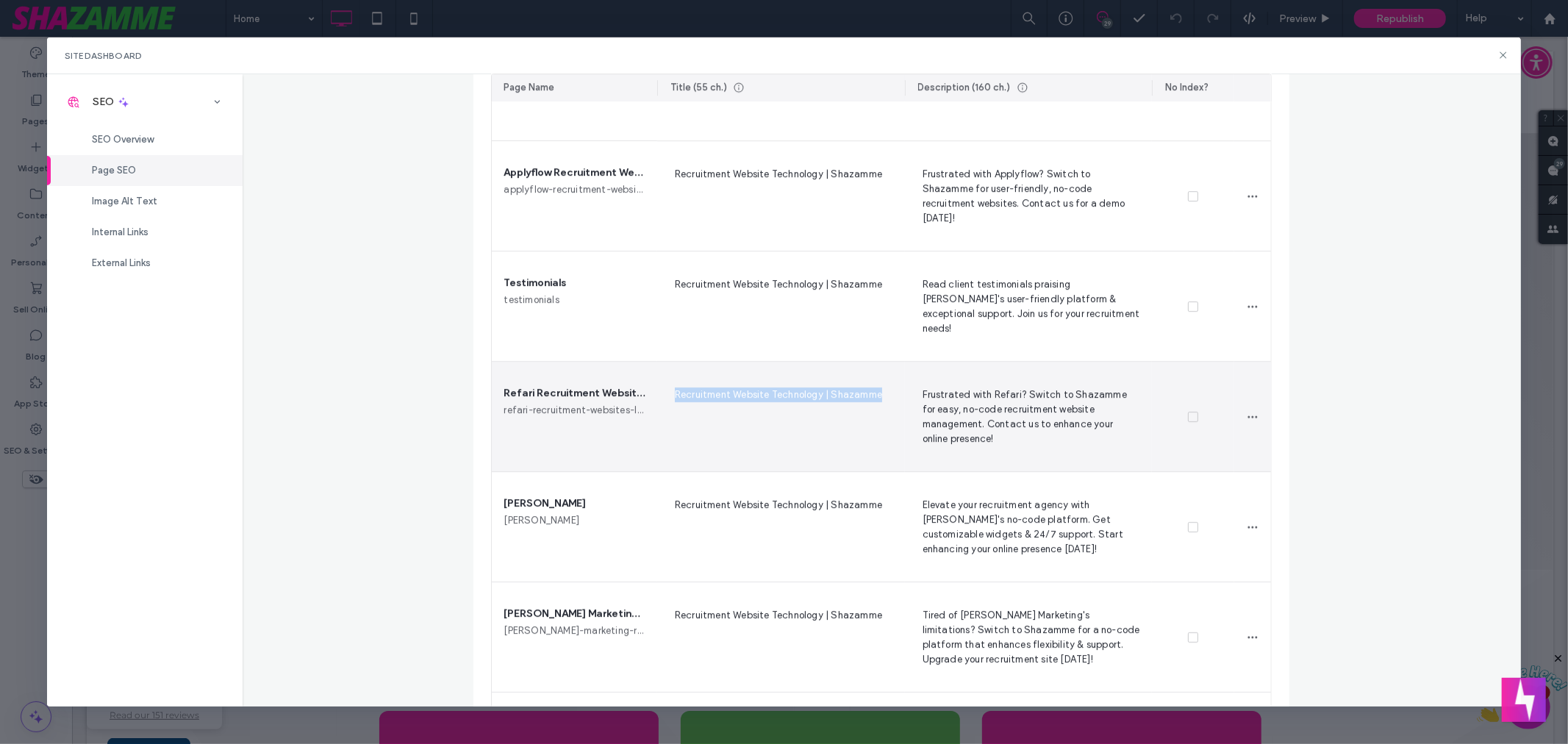
drag, startPoint x: 667, startPoint y: 394, endPoint x: 877, endPoint y: 395, distance: 210.0
click at [877, 395] on span "Recruitment Website Technology | Shazamme" at bounding box center [781, 416] width 225 height 60
click at [1006, 406] on span "Frustrated with Refari? Switch to Shazamme for easy, no-code recruitment websit…" at bounding box center [1028, 416] width 225 height 60
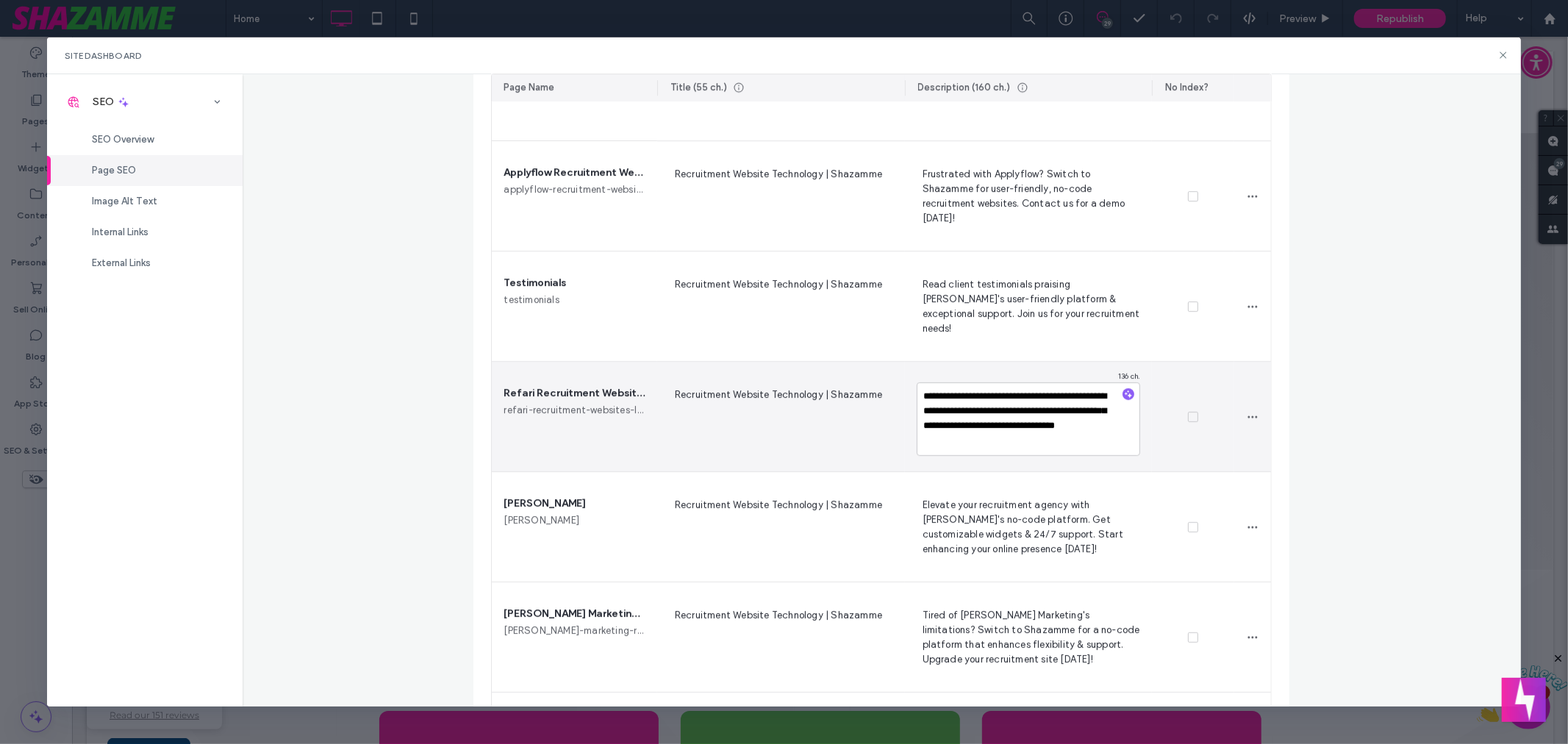
click at [1195, 466] on div at bounding box center [1193, 417] width 82 height 110
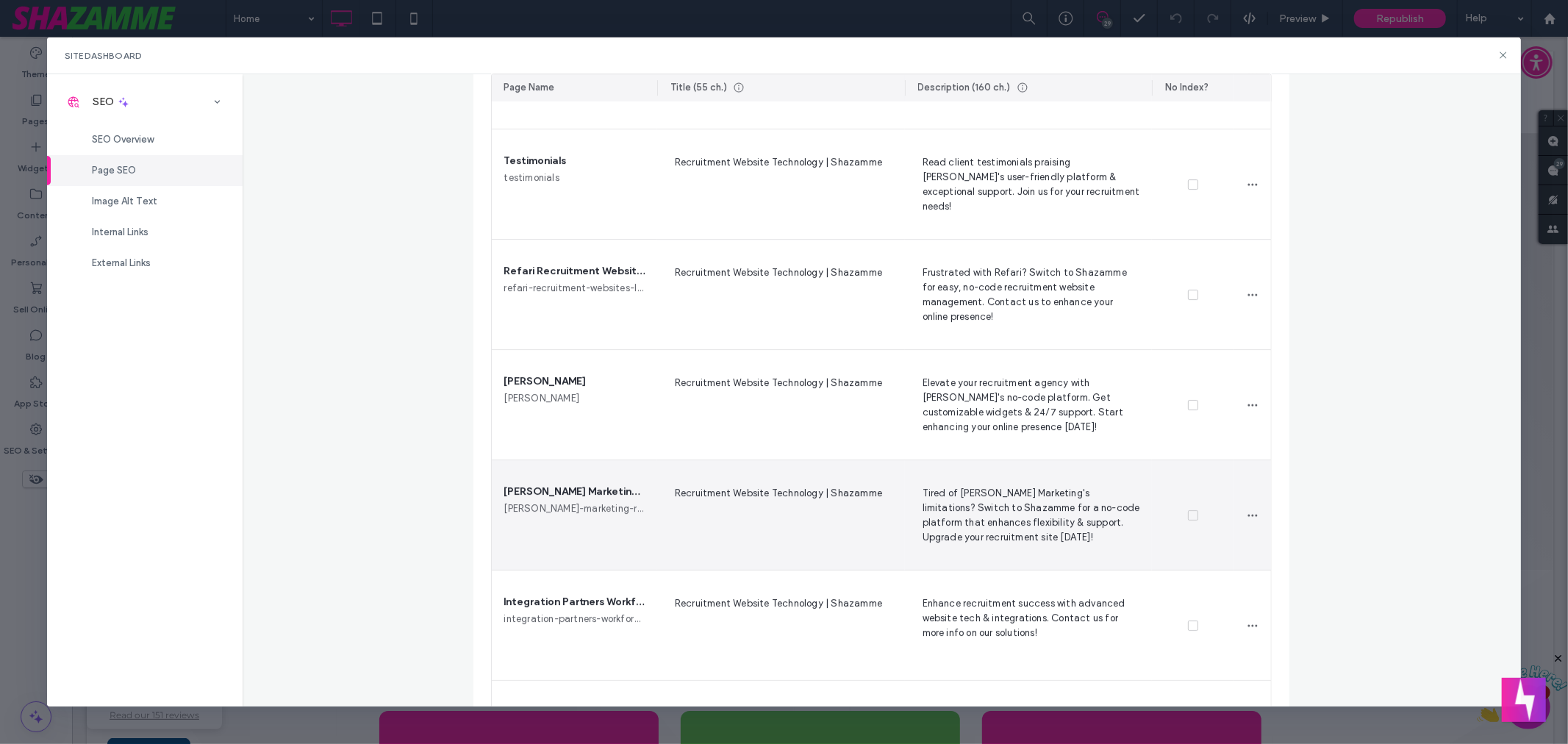
scroll to position [4285, 0]
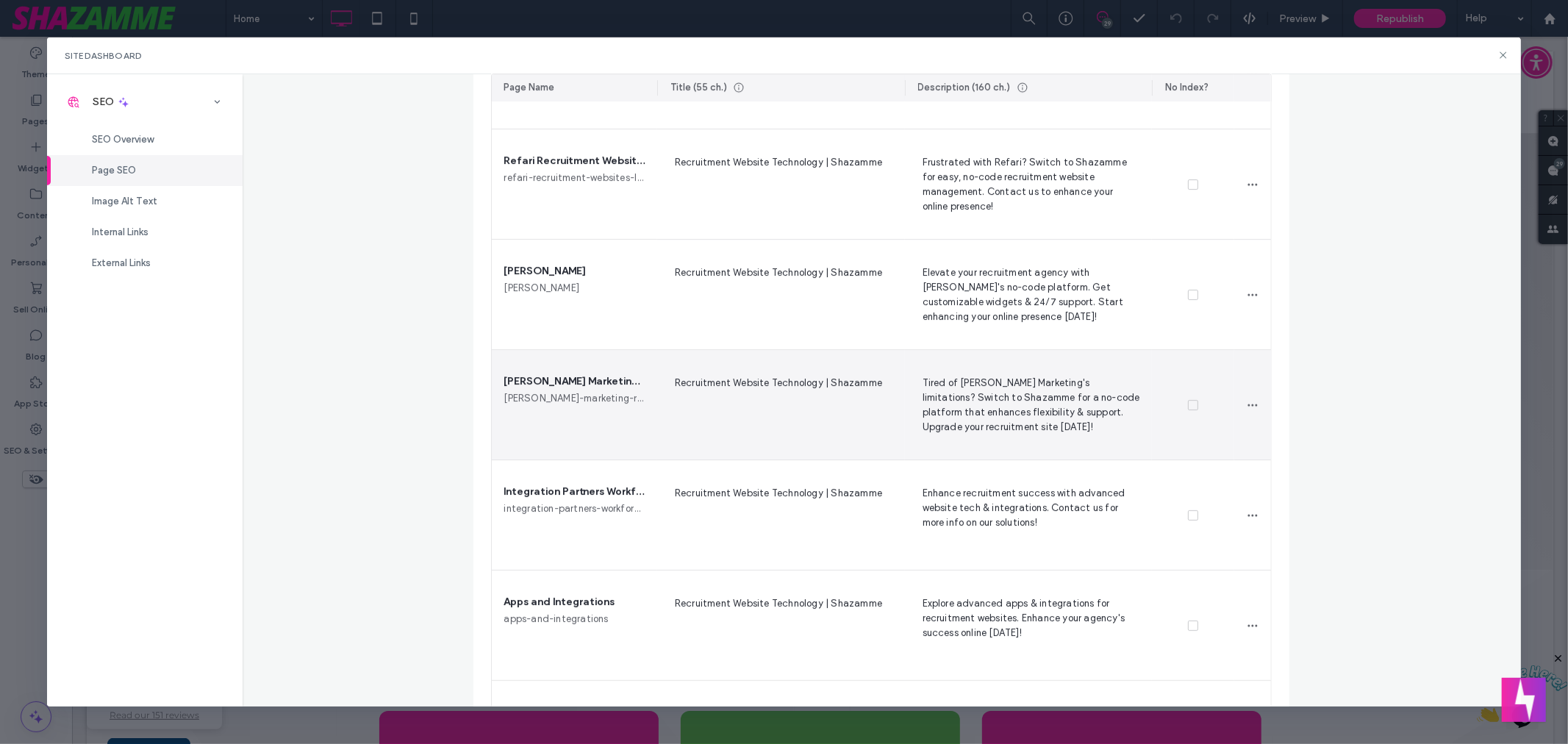
click at [752, 383] on span "Recruitment Website Technology | Shazamme" at bounding box center [781, 404] width 225 height 60
click at [752, 383] on textarea "**********" at bounding box center [781, 407] width 225 height 73
click at [987, 456] on div "Tired of [PERSON_NAME] Marketing's limitations? Switch to Shazamme for a no-cod…" at bounding box center [1028, 404] width 247 height 110
drag, startPoint x: 917, startPoint y: 384, endPoint x: 1101, endPoint y: 430, distance: 189.7
click at [1101, 430] on span "Tired of [PERSON_NAME] Marketing's limitations? Switch to Shazamme for a no-cod…" at bounding box center [1028, 404] width 225 height 60
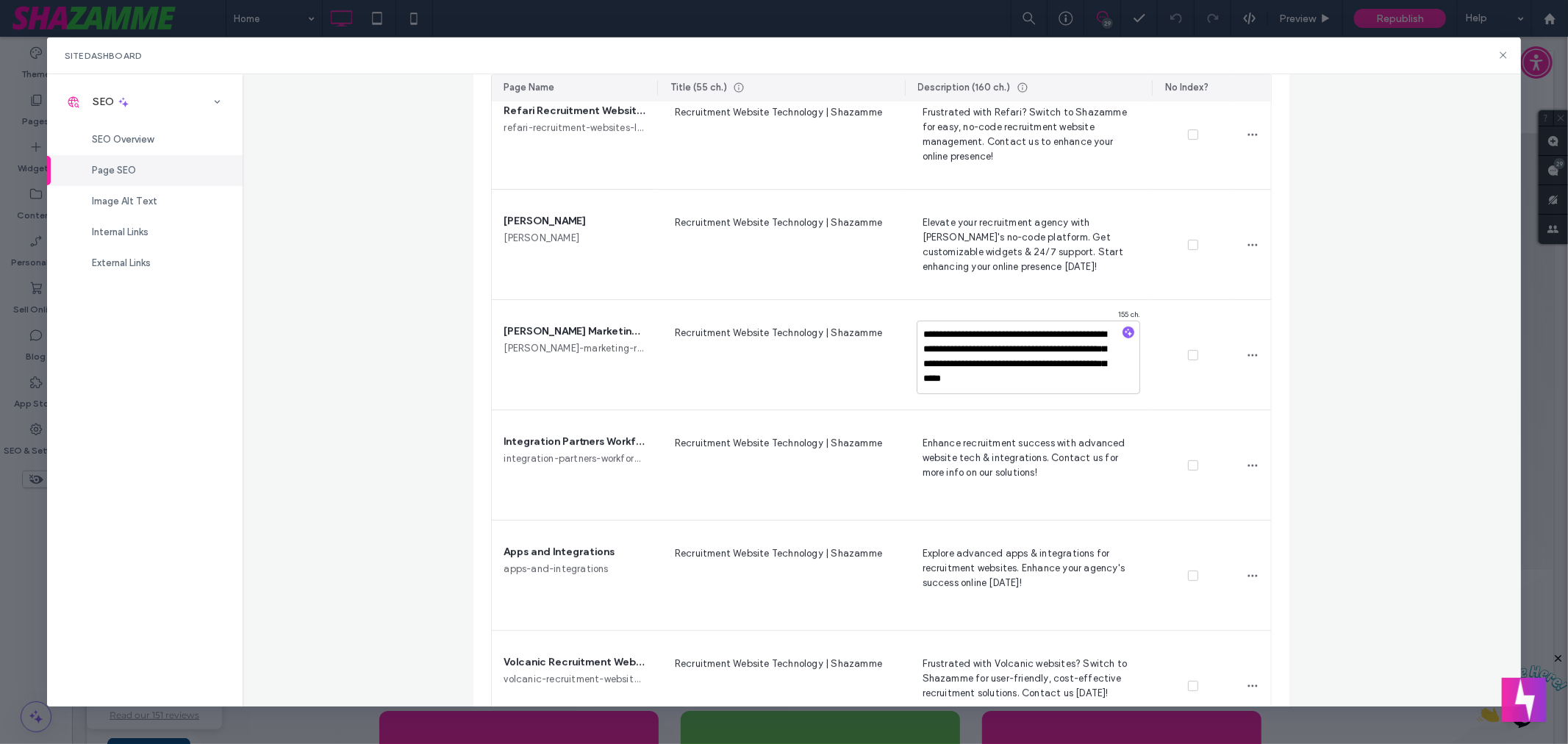
scroll to position [4434, 0]
click at [463, 482] on div "Page SEO Manage the meta tags of all your site pages. To make changes live, rep…" at bounding box center [882, 390] width 1278 height 633
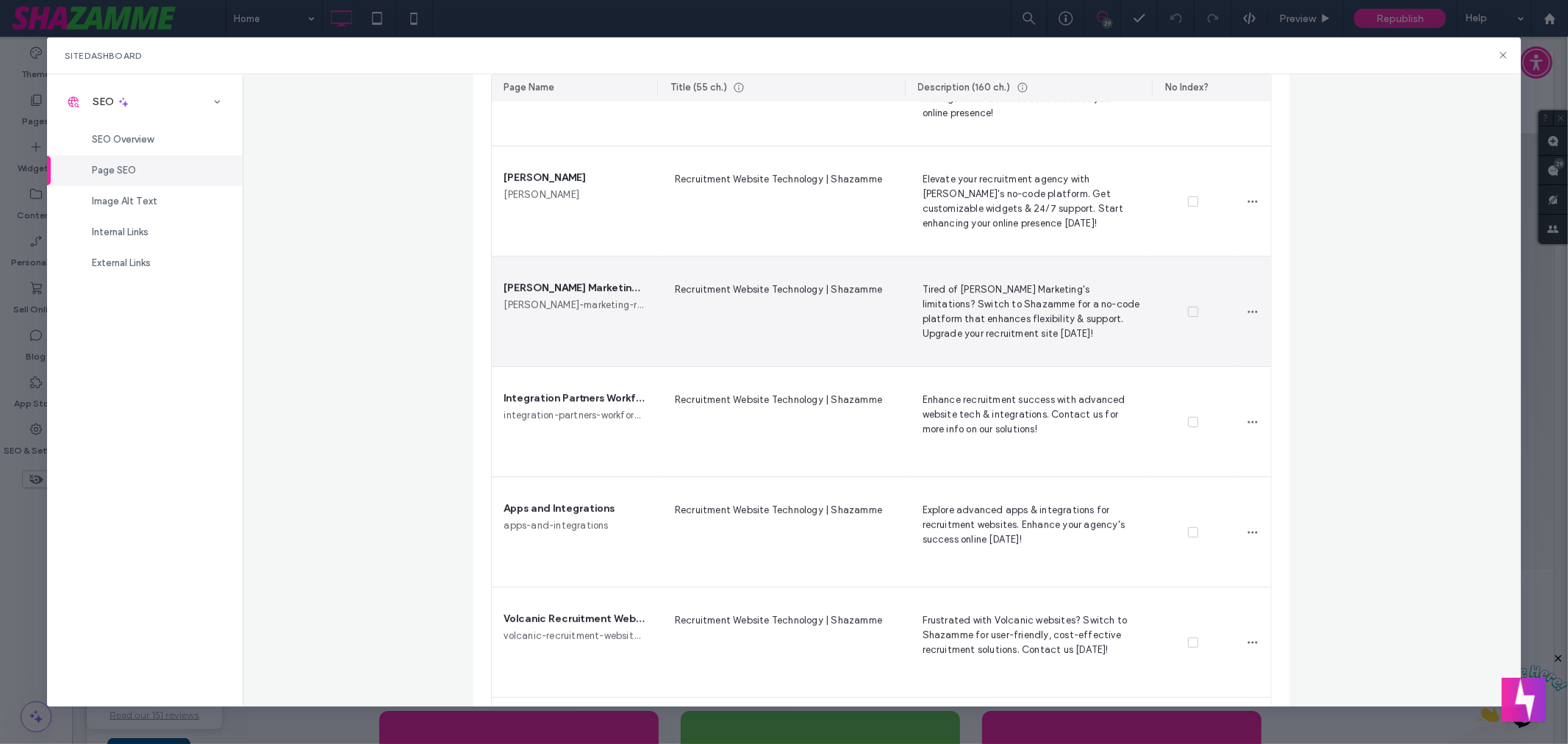
scroll to position [4477, 0]
drag, startPoint x: 671, startPoint y: 291, endPoint x: 873, endPoint y: 289, distance: 202.0
click at [873, 289] on span "Recruitment Website Technology | Shazamme" at bounding box center [781, 310] width 225 height 60
click at [615, 359] on div "Haley Marketing Recruitment Websites letting you down? Haley-marketing-recruitm…" at bounding box center [574, 311] width 165 height 110
drag, startPoint x: 916, startPoint y: 288, endPoint x: 1088, endPoint y: 296, distance: 172.2
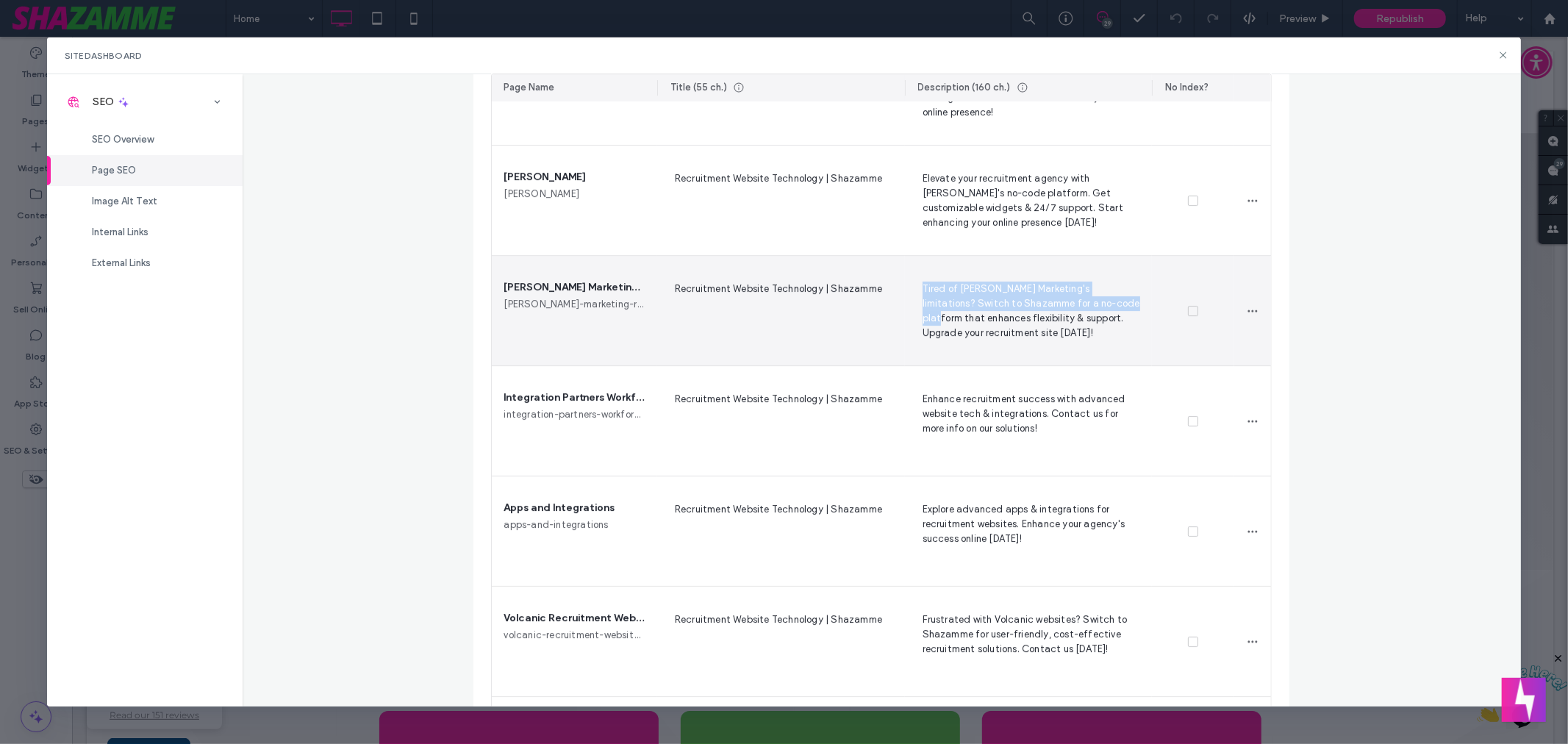
click at [1088, 296] on span "Tired of [PERSON_NAME] Marketing's limitations? Switch to Shazamme for a no-cod…" at bounding box center [1028, 310] width 225 height 60
click at [958, 290] on textarea "**********" at bounding box center [1028, 313] width 225 height 73
click at [959, 290] on textarea "**********" at bounding box center [1028, 313] width 225 height 73
click at [1227, 359] on div at bounding box center [1193, 311] width 82 height 110
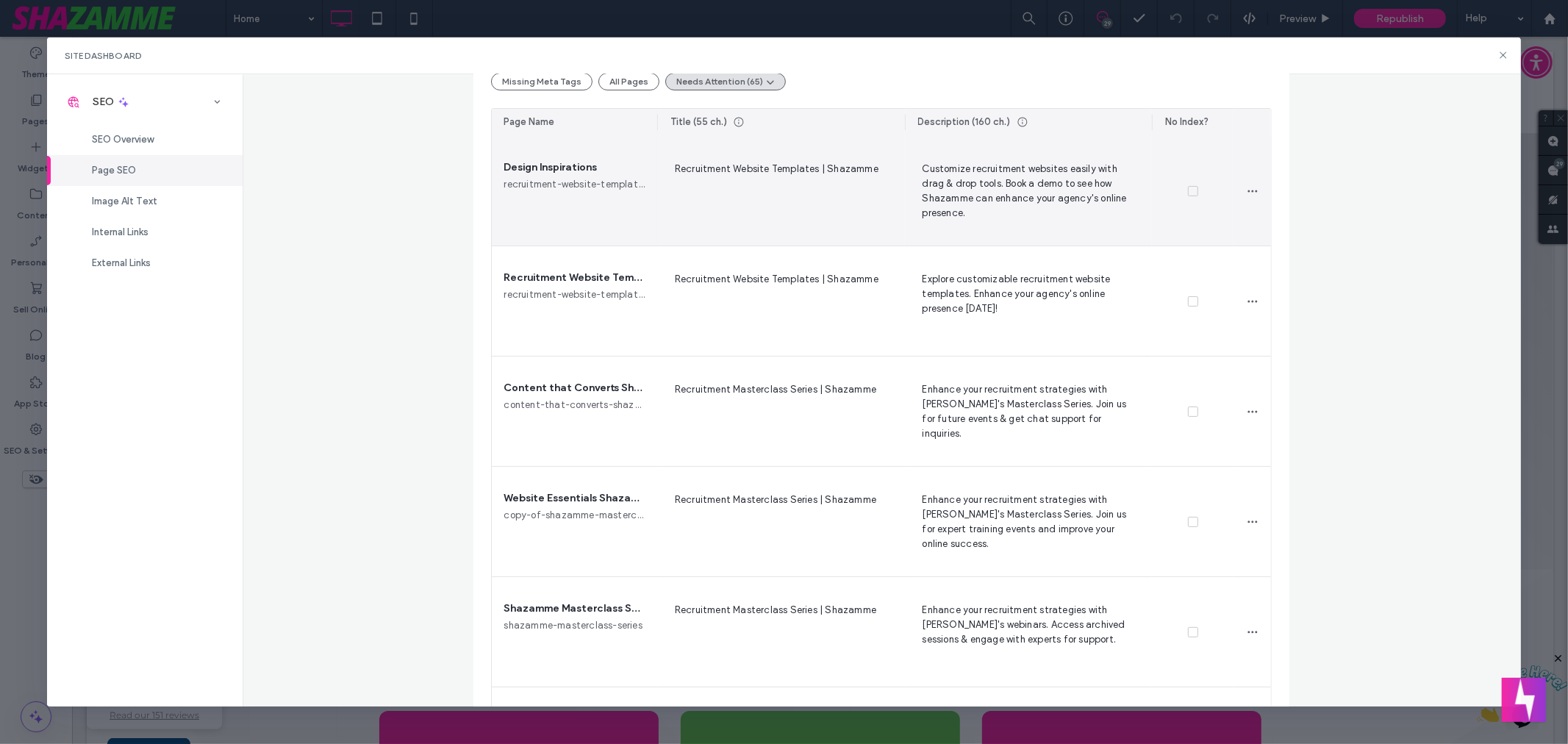
scroll to position [0, 0]
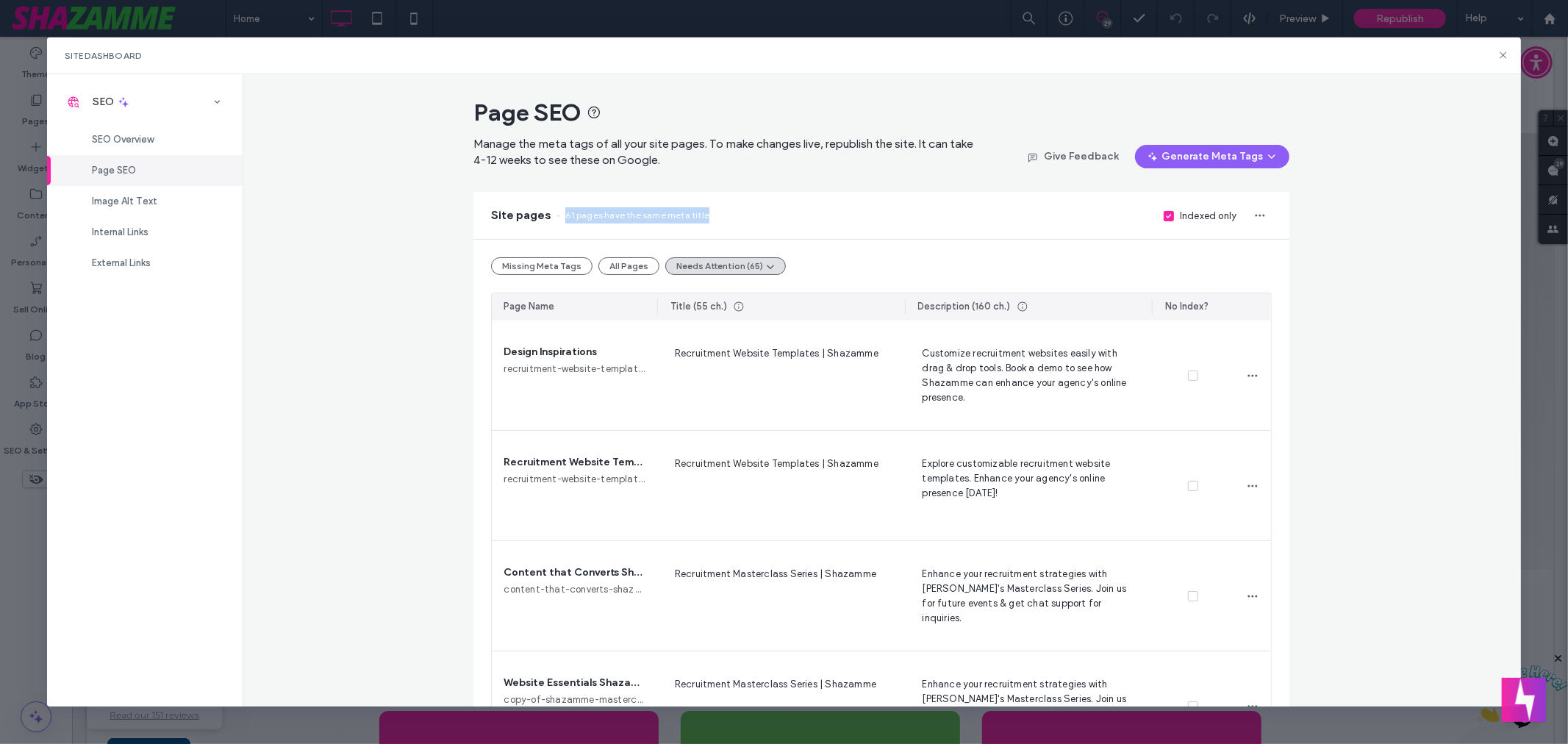
drag, startPoint x: 605, startPoint y: 217, endPoint x: 819, endPoint y: 214, distance: 214.0
click at [819, 214] on div "Site pages 61 pages have the same meta title Indexed only" at bounding box center [882, 215] width 816 height 47
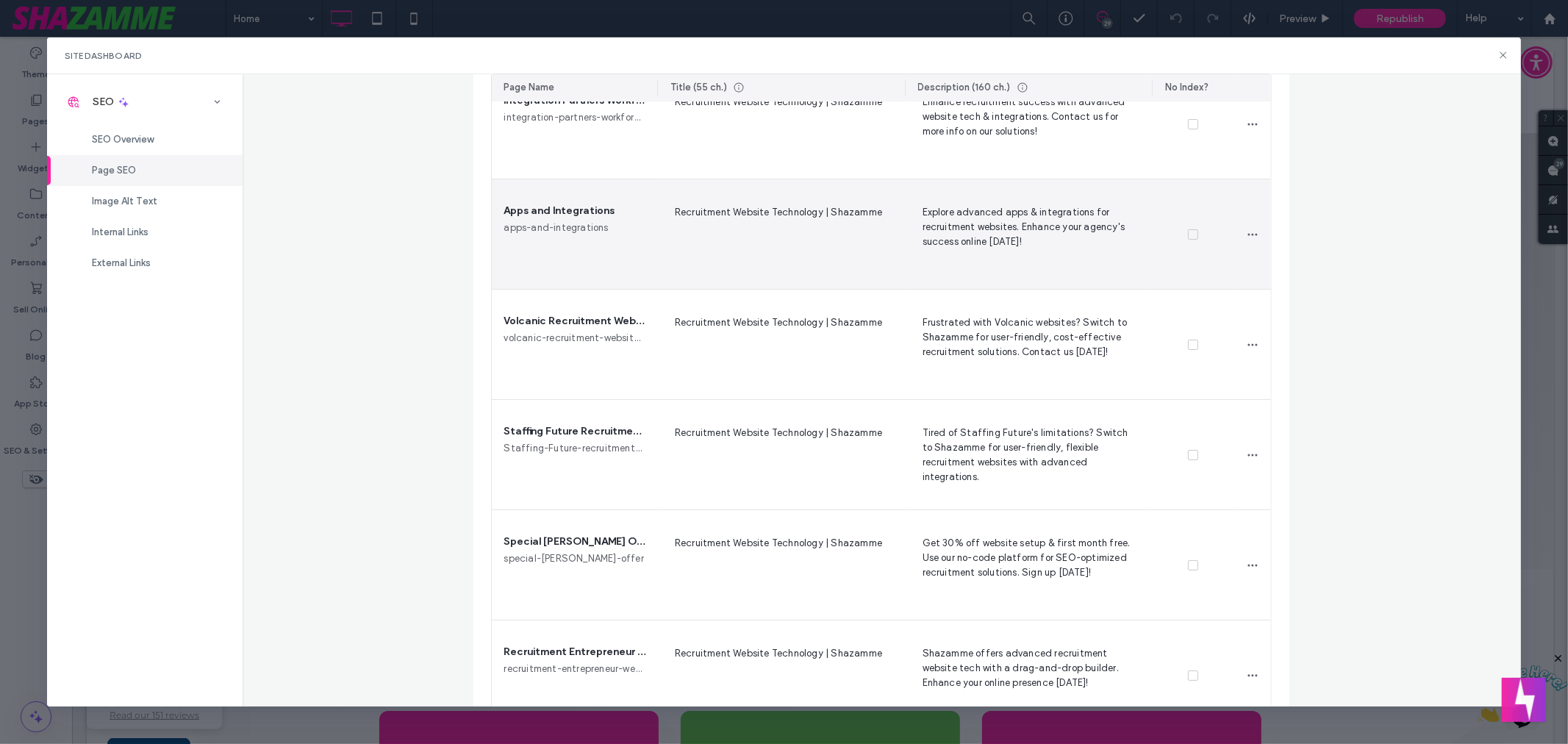
scroll to position [4774, 0]
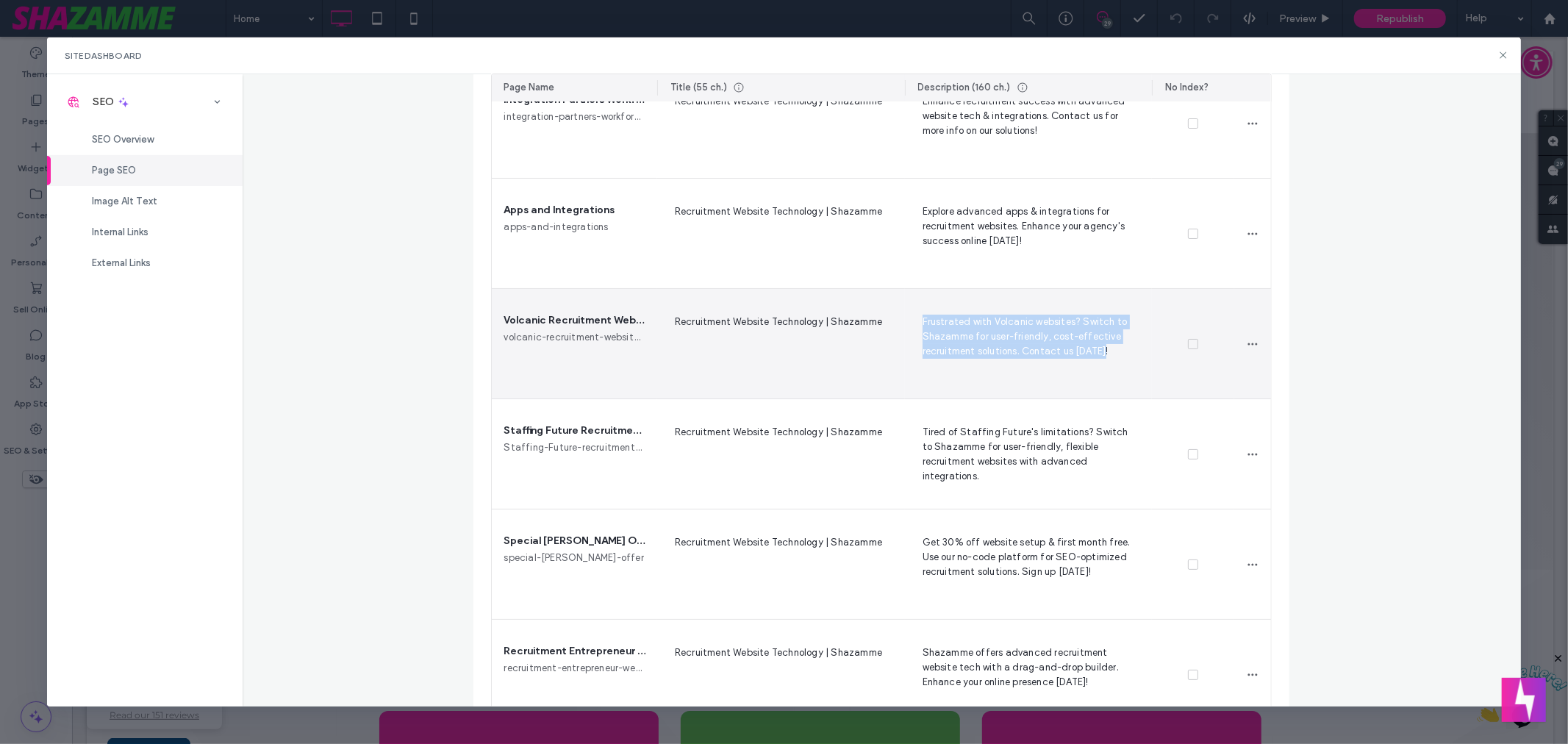
drag, startPoint x: 915, startPoint y: 321, endPoint x: 1113, endPoint y: 359, distance: 201.6
click at [1113, 359] on span "Frustrated with Volcanic websites? Switch to Shazamme for user-friendly, cost-e…" at bounding box center [1028, 343] width 225 height 60
click at [1175, 376] on div at bounding box center [1193, 344] width 82 height 110
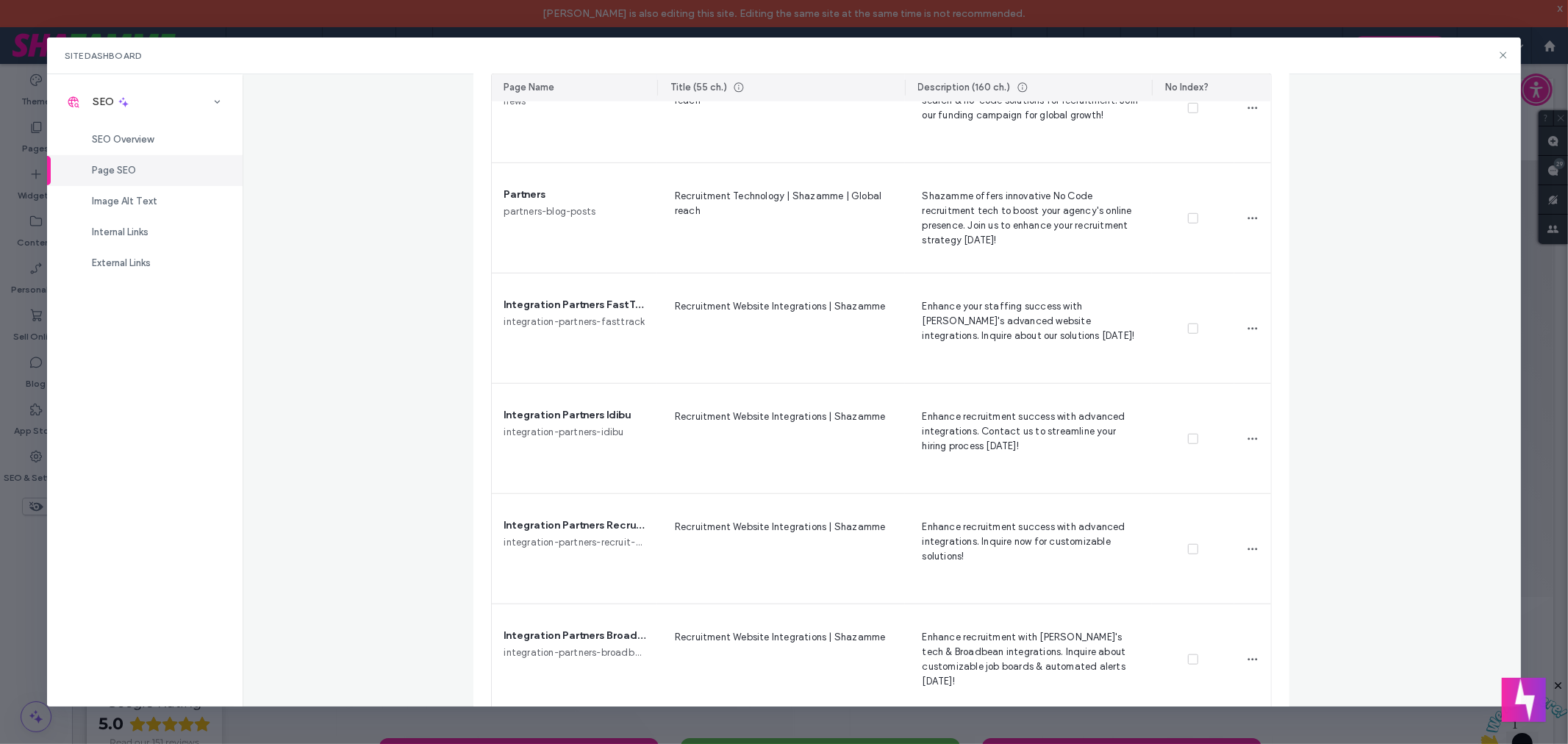
scroll to position [824, 0]
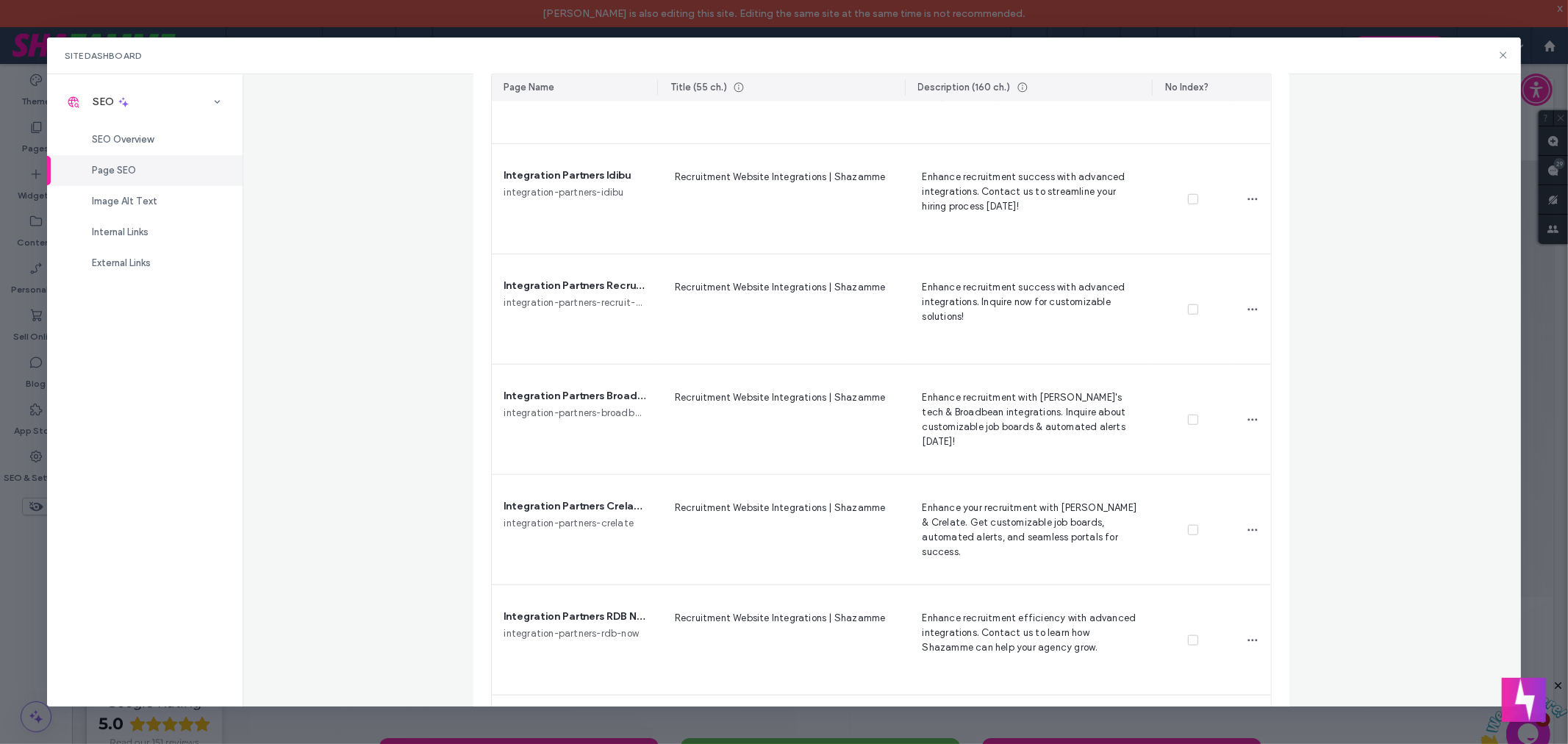
scroll to position [1057, 0]
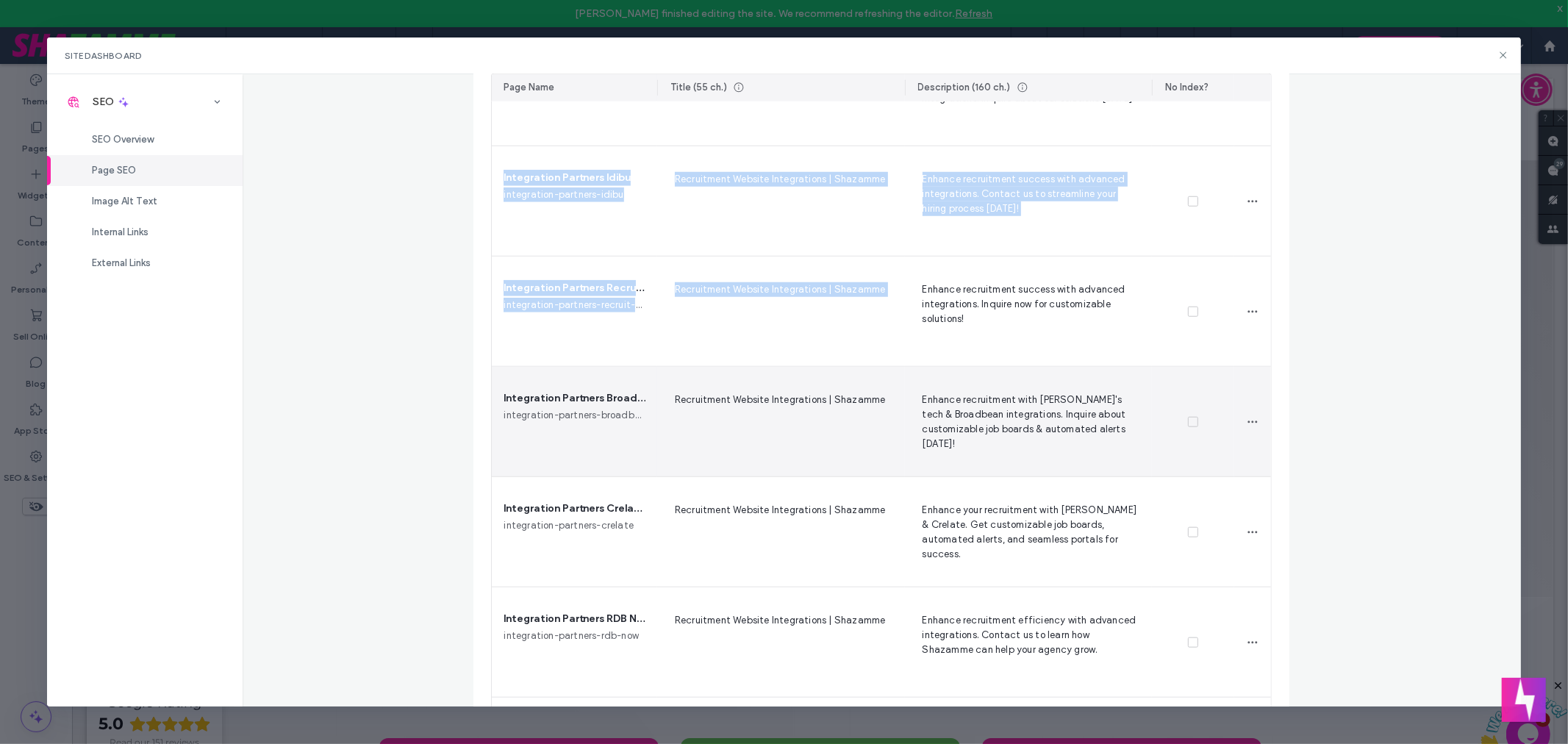
drag, startPoint x: 488, startPoint y: 168, endPoint x: 992, endPoint y: 274, distance: 515.0
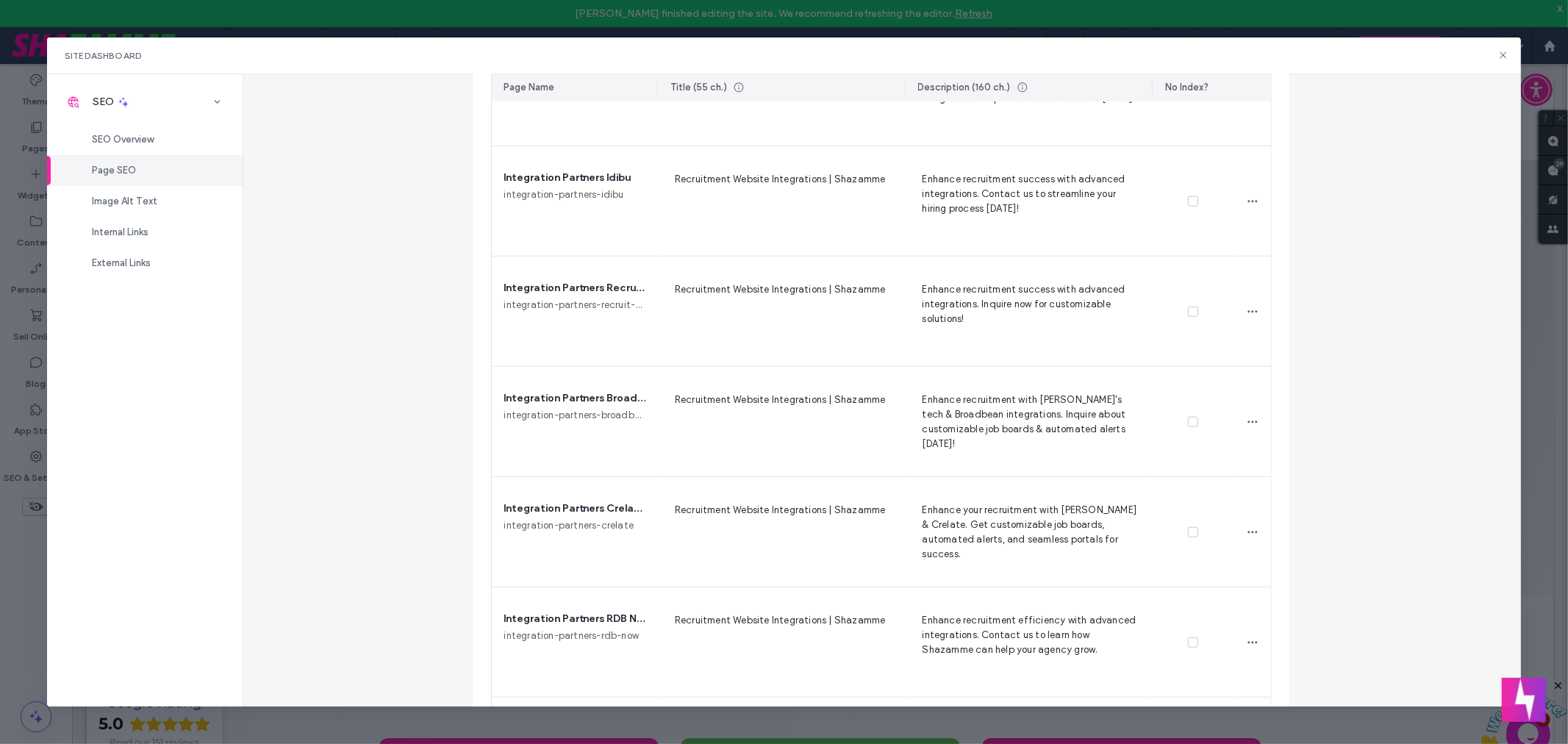
click at [389, 206] on div "Page SEO Manage the meta tags of all your site pages. To make changes live, rep…" at bounding box center [882, 390] width 1278 height 633
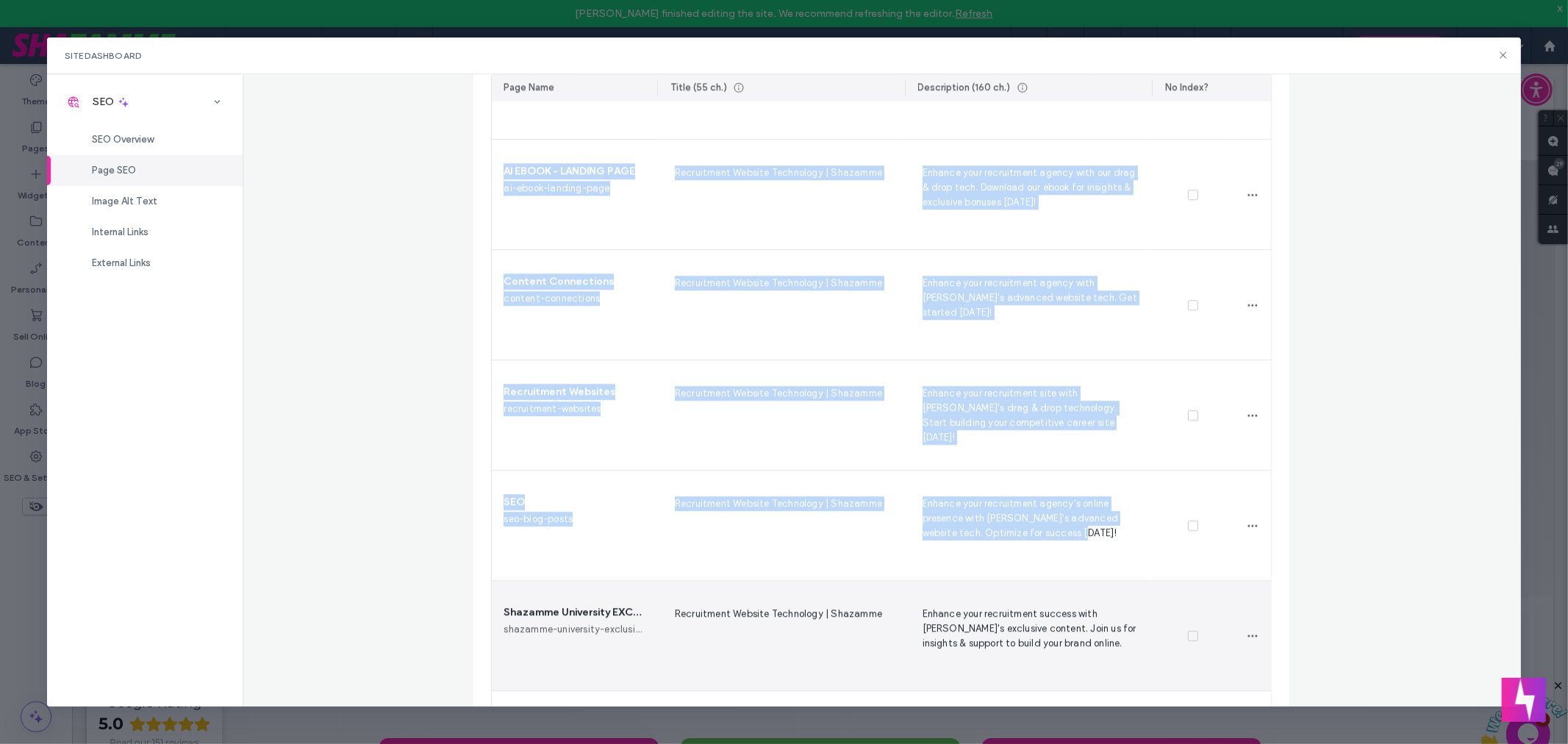
scroll to position [3496, 0]
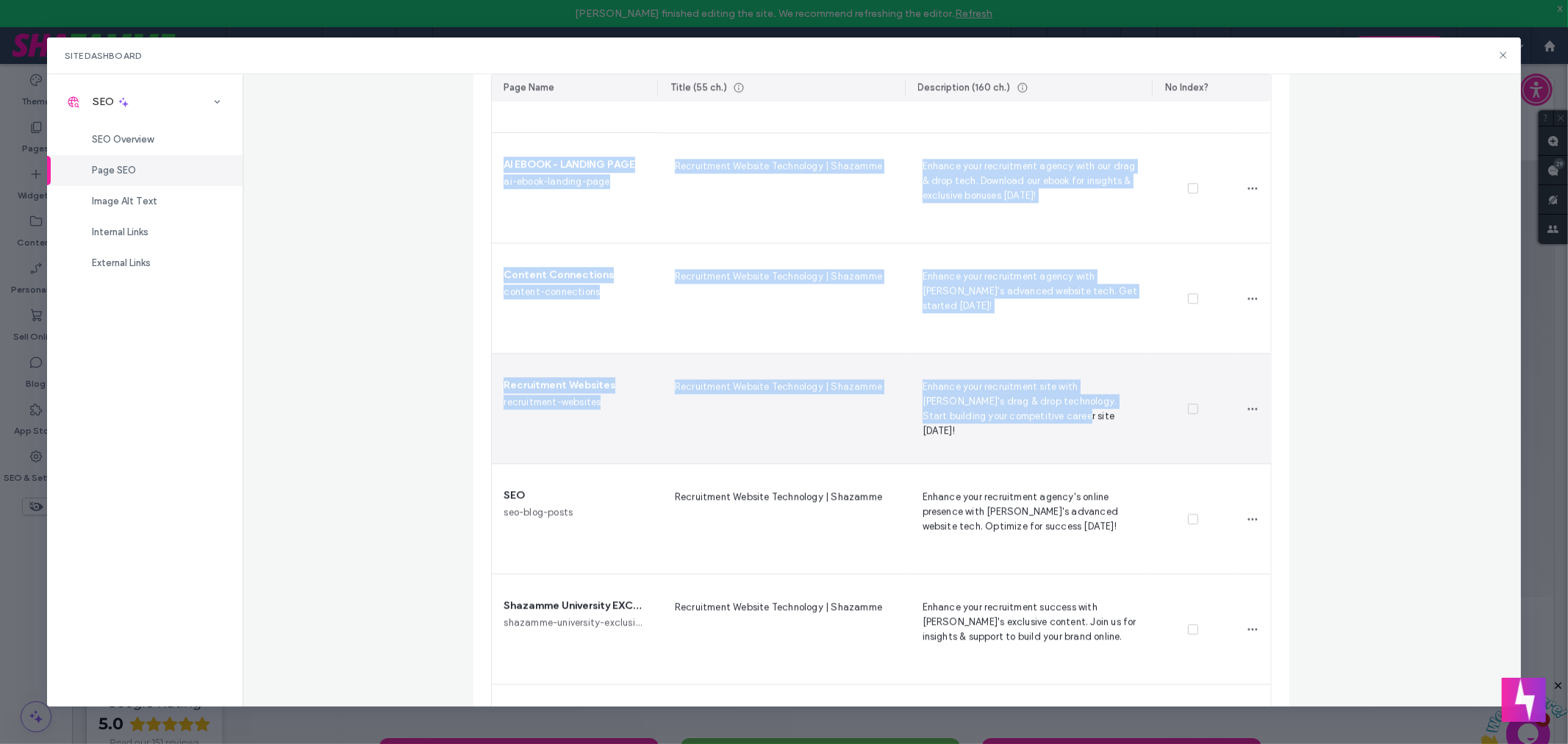
drag, startPoint x: 494, startPoint y: 172, endPoint x: 1013, endPoint y: 418, distance: 574.3
click at [1013, 418] on section "Design Inspirations recruitment-website-templates-designs Recruitment Website T…" at bounding box center [881, 188] width 779 height 6728
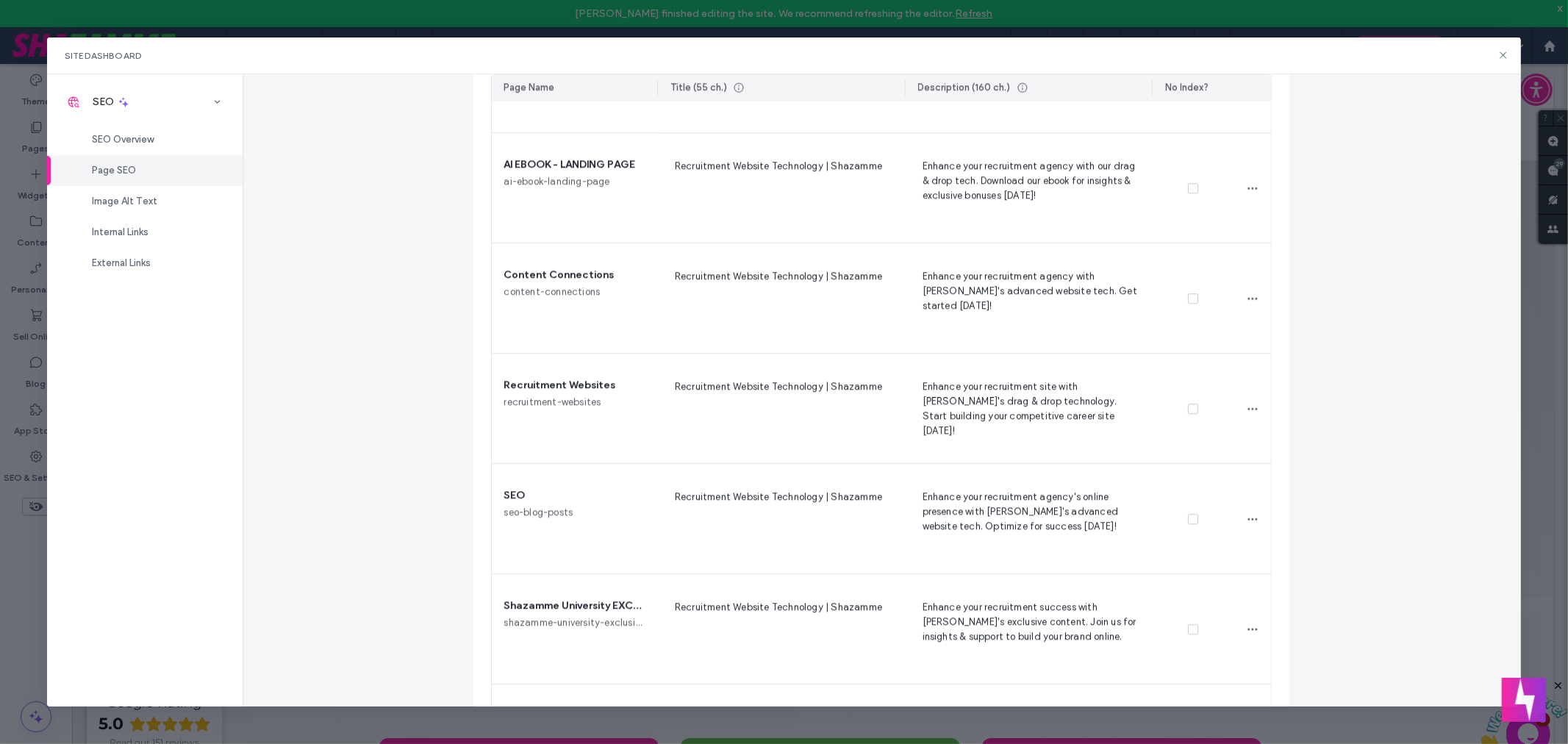
click at [423, 386] on div "Page SEO Manage the meta tags of all your site pages. To make changes live, rep…" at bounding box center [882, 390] width 1278 height 633
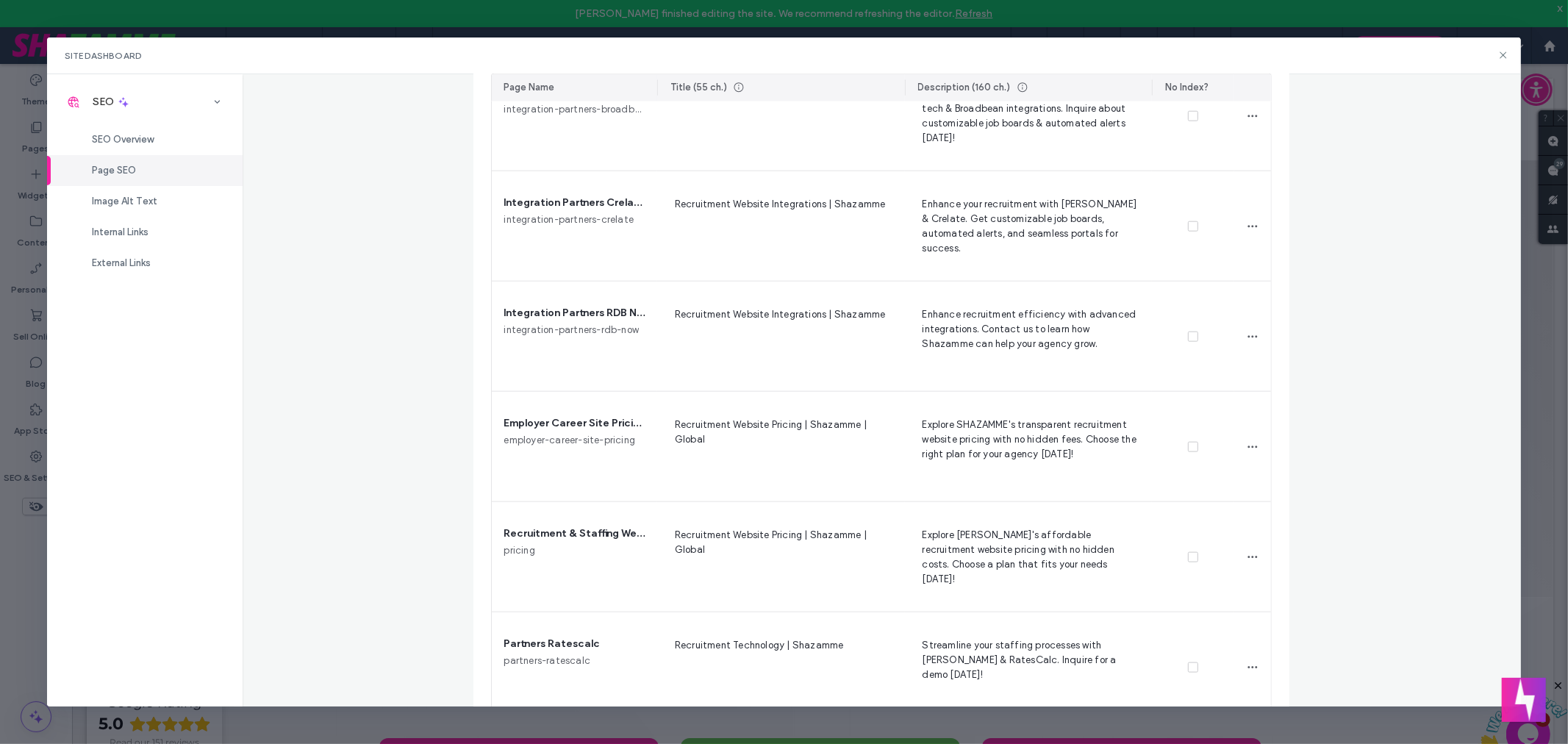
scroll to position [1344, 0]
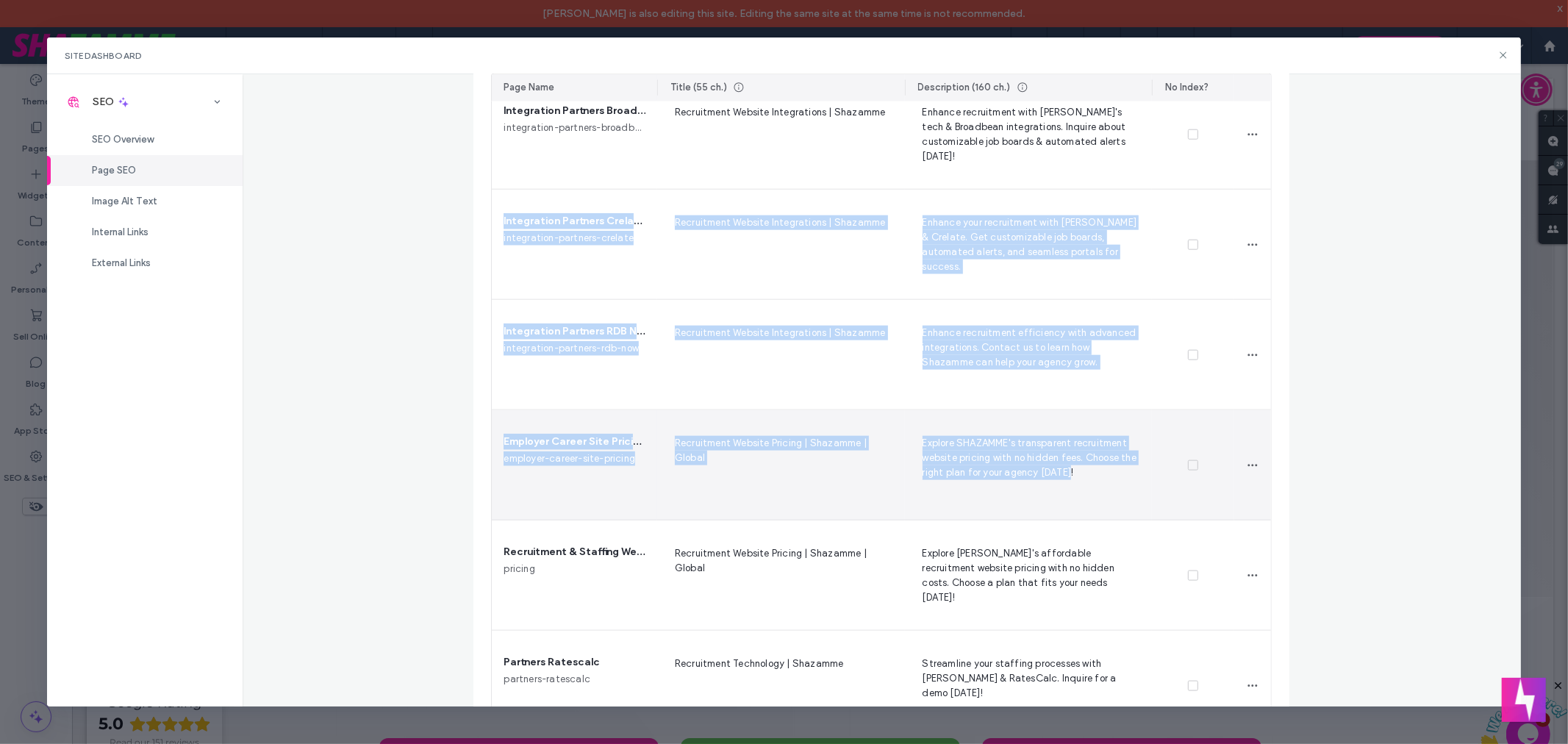
drag, startPoint x: 489, startPoint y: 199, endPoint x: 1088, endPoint y: 489, distance: 665.5
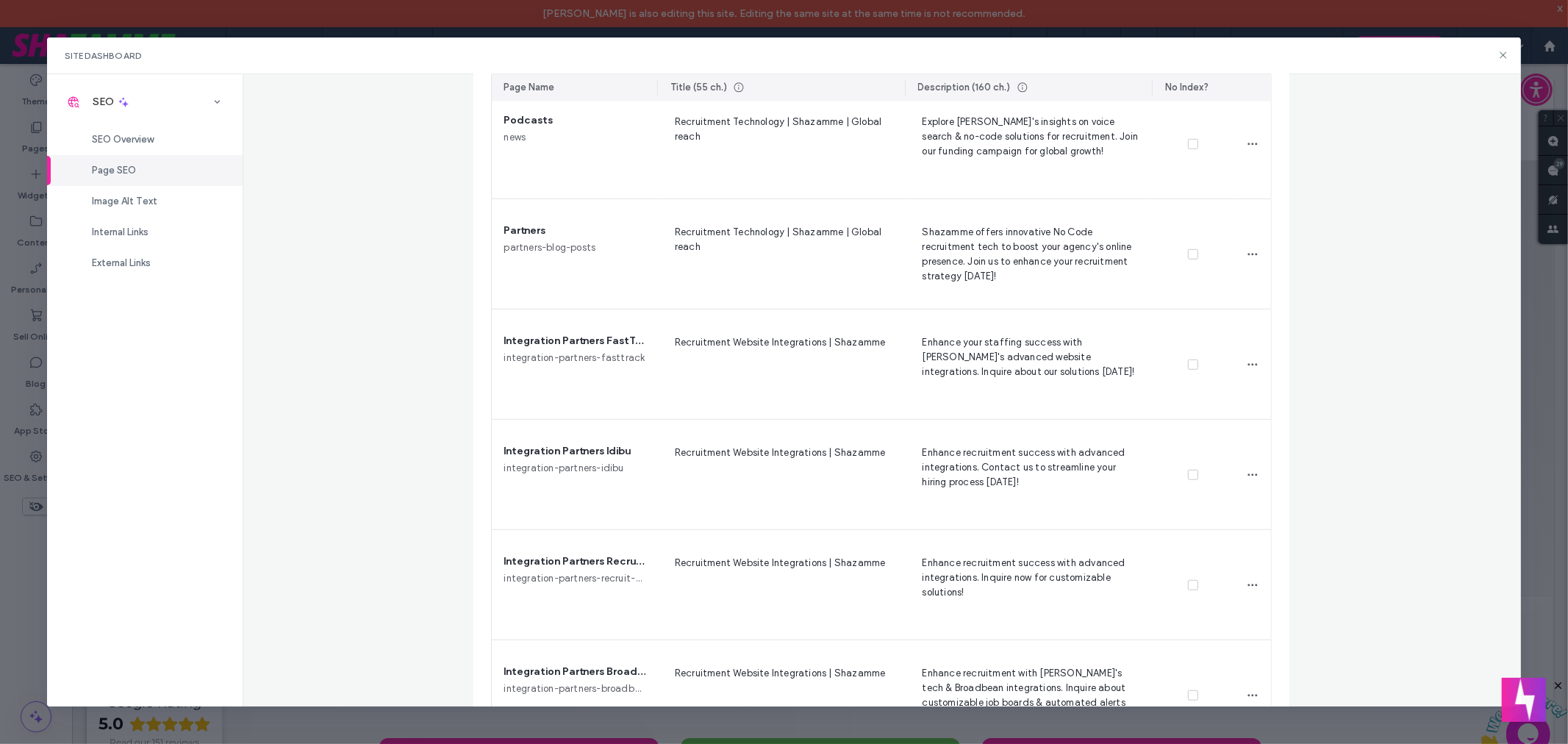
scroll to position [787, 0]
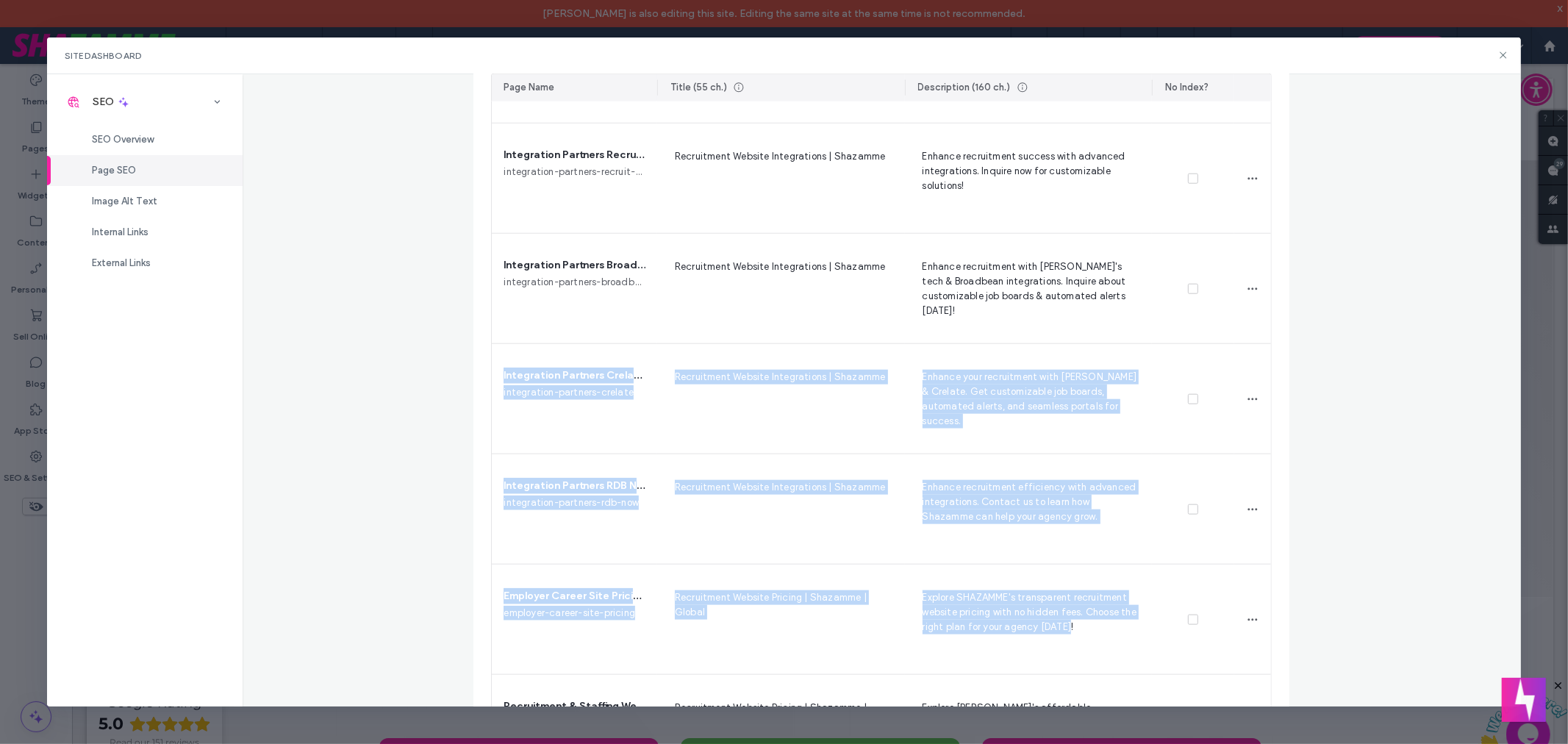
scroll to position [1189, 0]
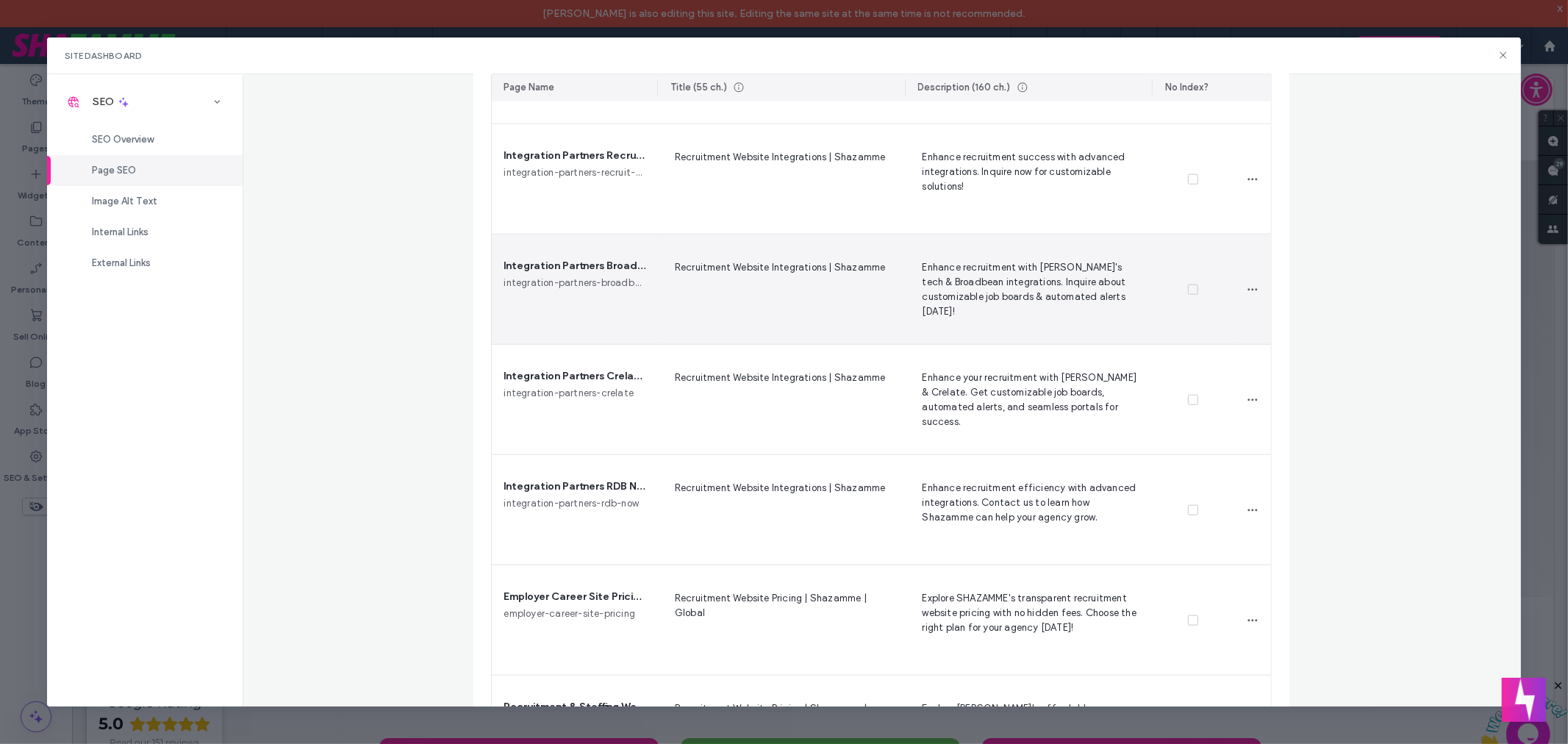
click at [793, 327] on div "Recruitment Website Integrations | Shazamme" at bounding box center [781, 289] width 247 height 110
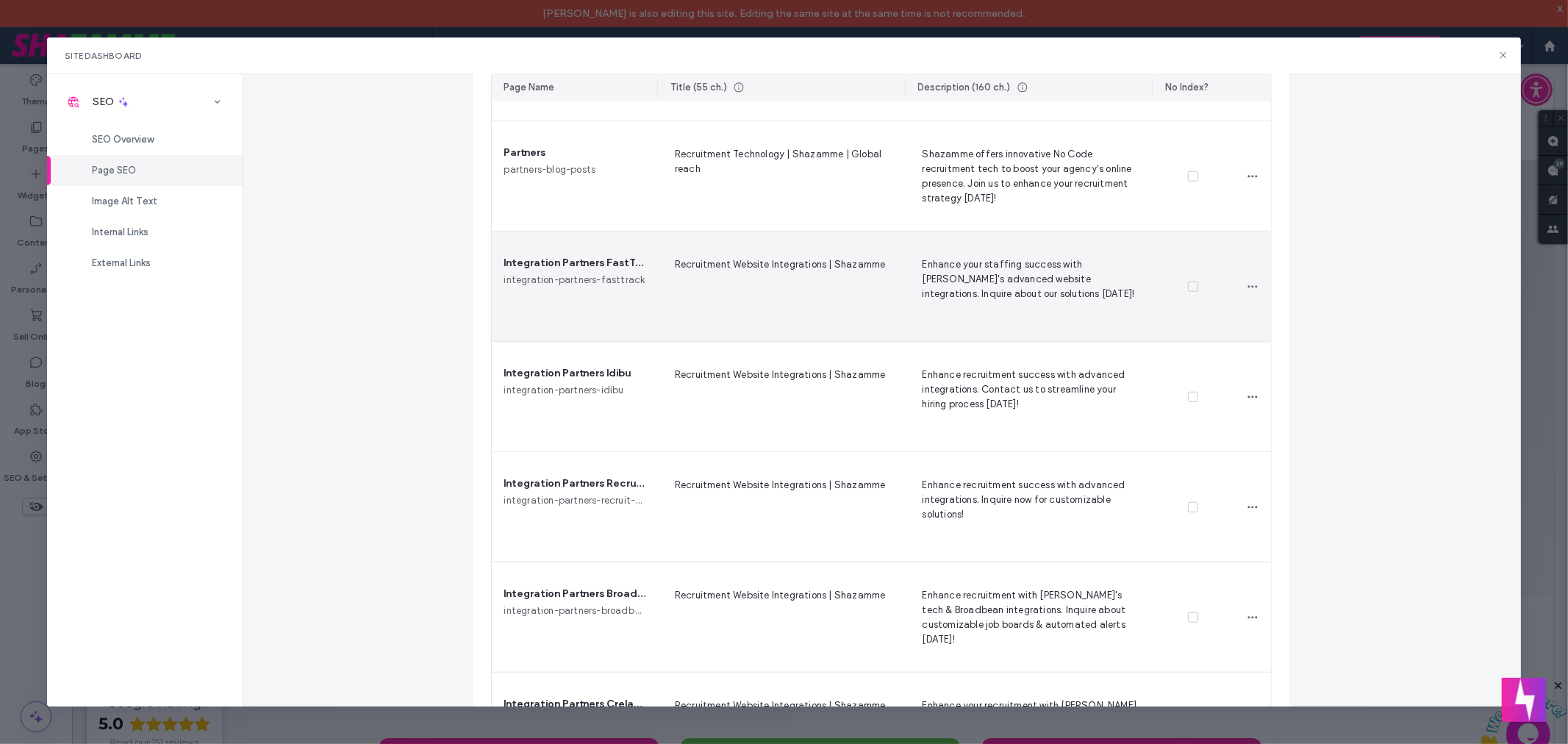
scroll to position [0, 0]
